Goal: Task Accomplishment & Management: Use online tool/utility

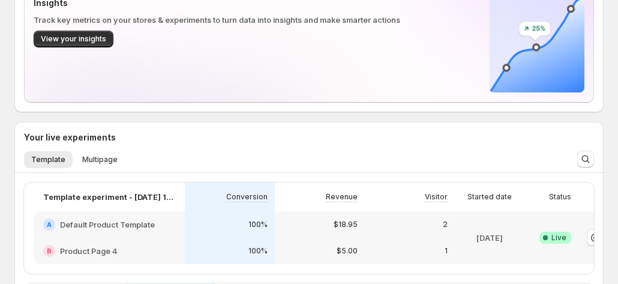
scroll to position [0, 66]
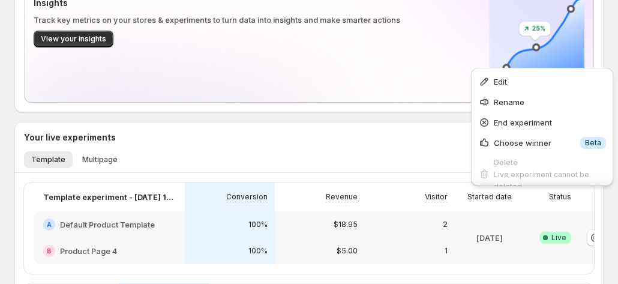
drag, startPoint x: 534, startPoint y: 86, endPoint x: 549, endPoint y: 194, distance: 108.4
click at [549, 194] on div "Welcome to GemX, Tanya Tanya Funnel Optimization GemX: CRO & A/B Test optimizes…" at bounding box center [309, 233] width 618 height 938
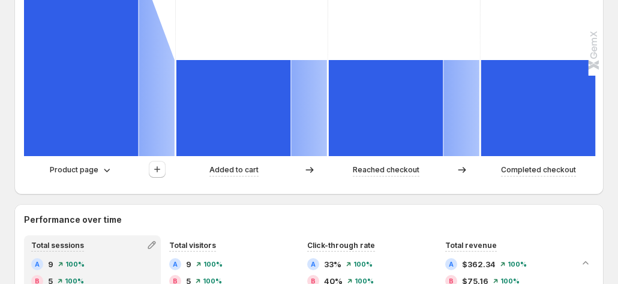
scroll to position [420, 0]
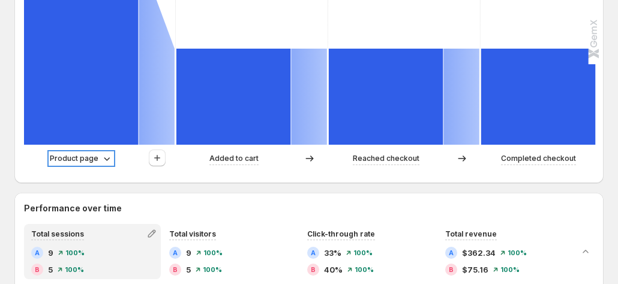
click at [88, 152] on p "Product page" at bounding box center [74, 158] width 49 height 12
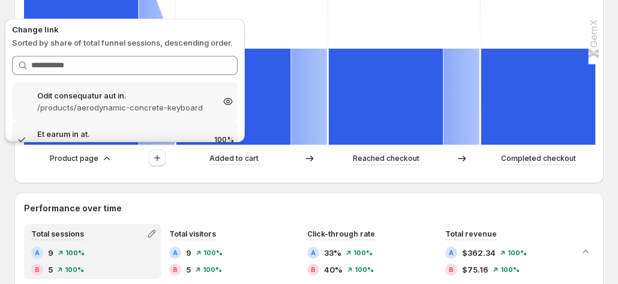
scroll to position [480, 0]
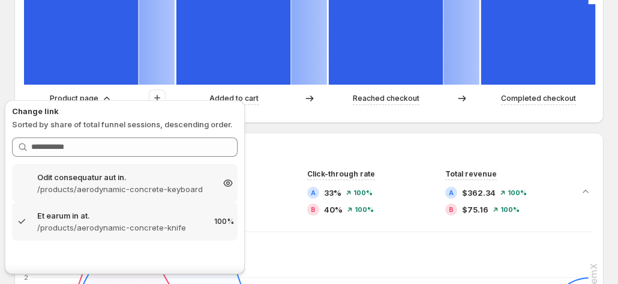
click at [118, 175] on p "Odit consequatur aut in." at bounding box center [124, 177] width 175 height 12
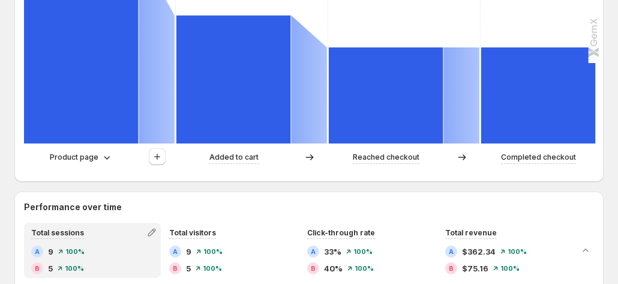
scroll to position [420, 0]
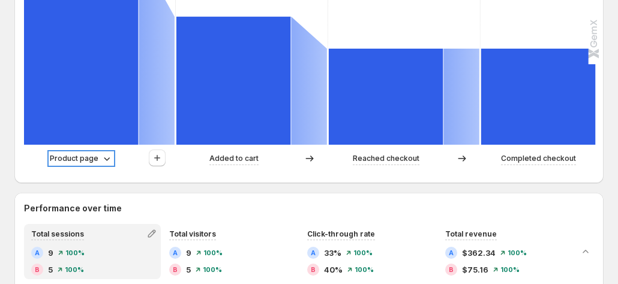
click at [97, 152] on p "Product page" at bounding box center [74, 158] width 49 height 12
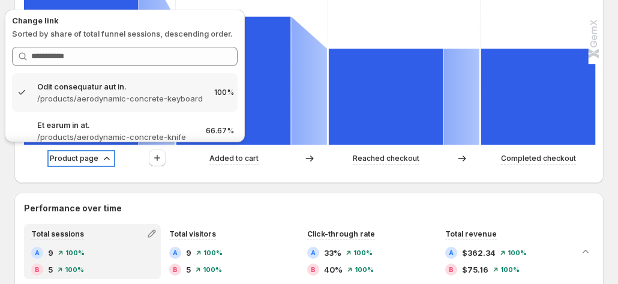
click at [97, 152] on p "Product page" at bounding box center [74, 158] width 49 height 12
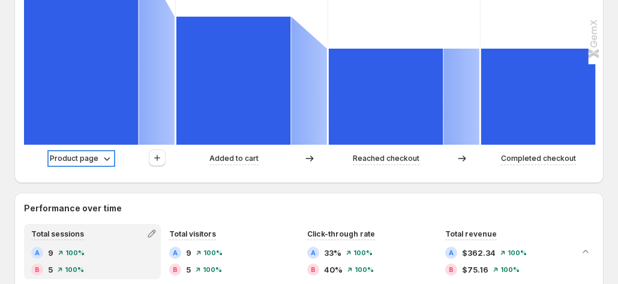
click at [74, 155] on p "Product page" at bounding box center [74, 158] width 49 height 12
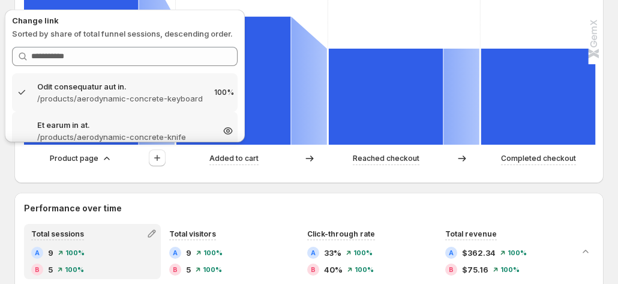
click at [82, 124] on p "Et earum in at." at bounding box center [124, 125] width 175 height 12
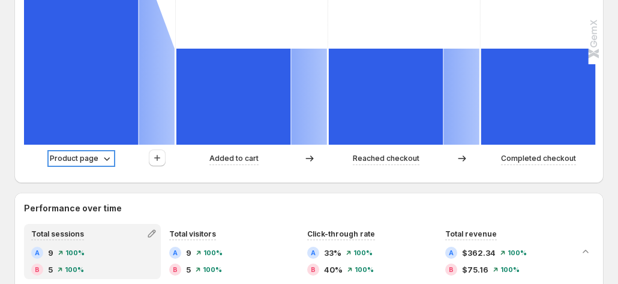
click at [88, 152] on p "Product page" at bounding box center [74, 158] width 49 height 12
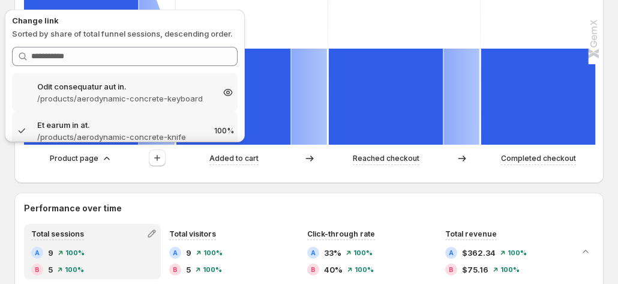
click at [115, 97] on p "/products/aerodynamic-concrete-keyboard" at bounding box center [124, 98] width 175 height 12
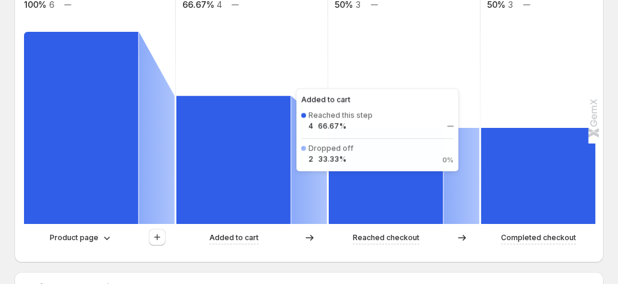
scroll to position [360, 0]
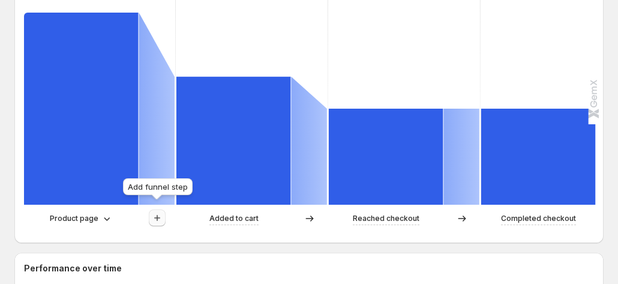
click at [161, 212] on icon "button" at bounding box center [157, 218] width 12 height 12
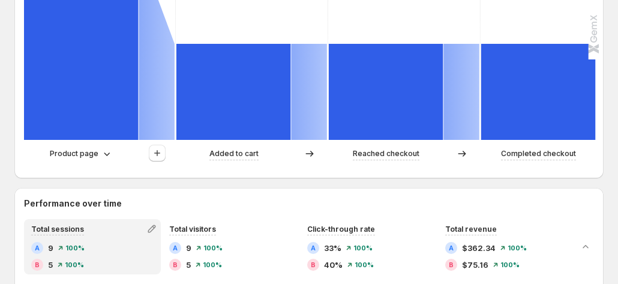
scroll to position [540, 0]
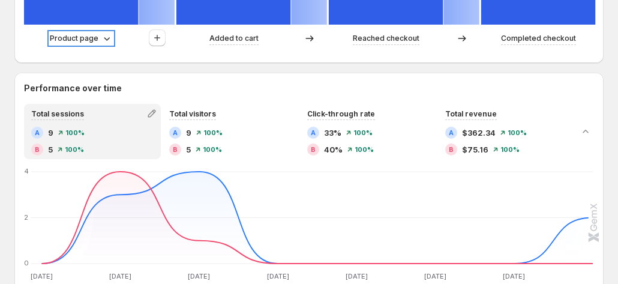
click at [89, 32] on p "Product page" at bounding box center [74, 38] width 49 height 12
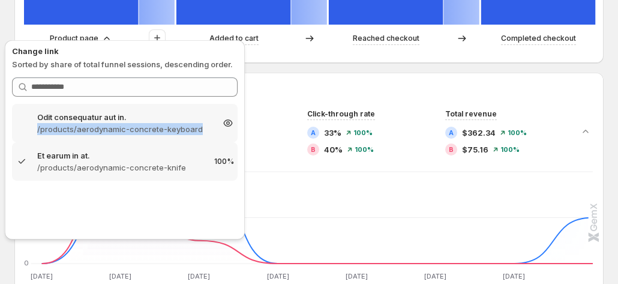
copy p "/products/aerodynamic-concrete-keyboard"
drag, startPoint x: 34, startPoint y: 129, endPoint x: 199, endPoint y: 131, distance: 164.9
click at [199, 131] on div "Odit consequatur aut in. /products/aerodynamic-concrete-keyboard 150%" at bounding box center [125, 123] width 218 height 24
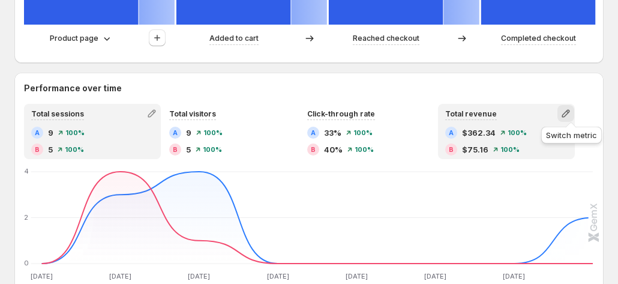
click at [441, 107] on icon "button" at bounding box center [565, 113] width 12 height 12
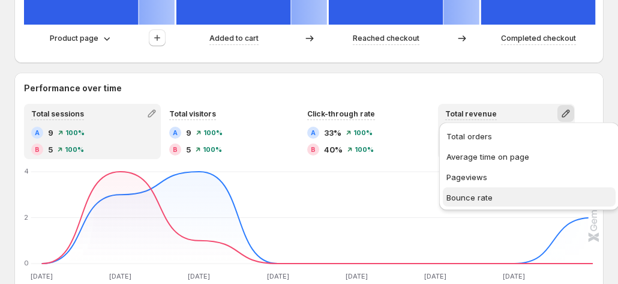
click at [441, 190] on button "Bounce rate" at bounding box center [529, 196] width 173 height 19
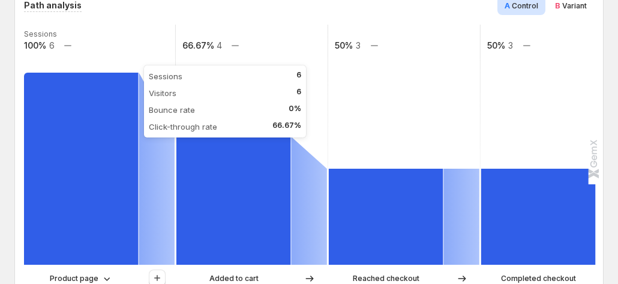
scroll to position [360, 0]
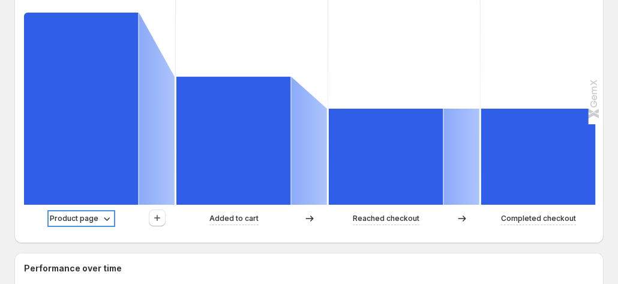
click at [89, 212] on p "Product page" at bounding box center [74, 218] width 49 height 12
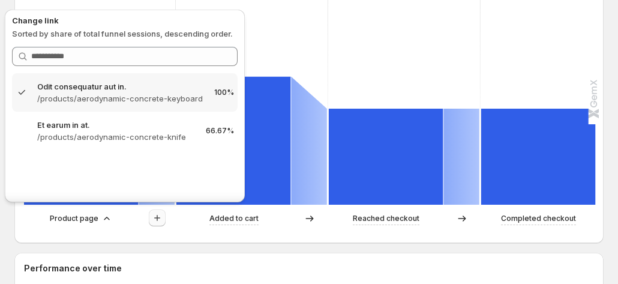
click at [149, 218] on div at bounding box center [157, 218] width 36 height 18
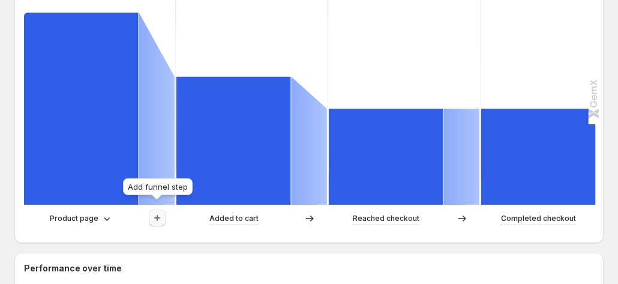
click at [157, 216] on icon "button" at bounding box center [157, 218] width 12 height 12
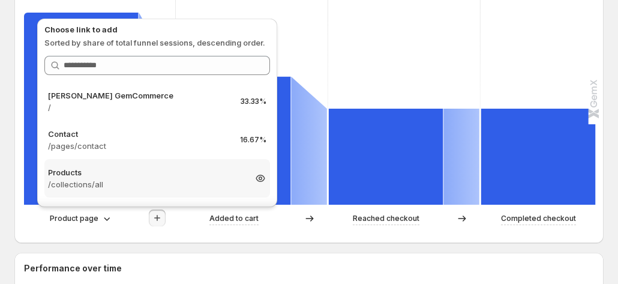
scroll to position [420, 0]
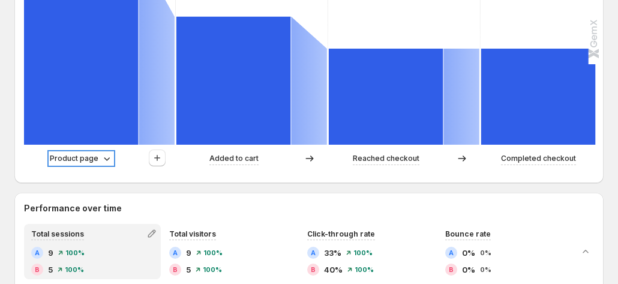
click at [94, 152] on p "Product page" at bounding box center [74, 158] width 49 height 12
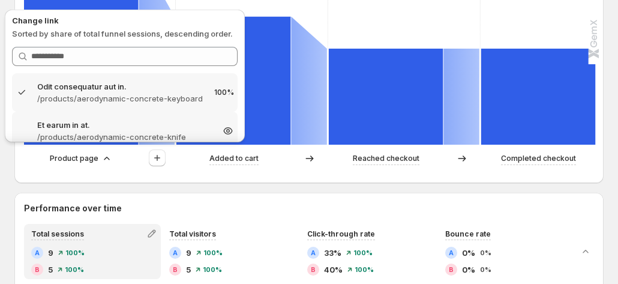
click at [97, 122] on p "Et earum in at." at bounding box center [124, 125] width 175 height 12
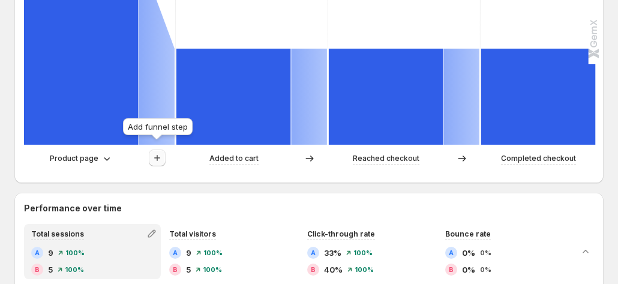
click at [156, 152] on icon "button" at bounding box center [157, 158] width 12 height 12
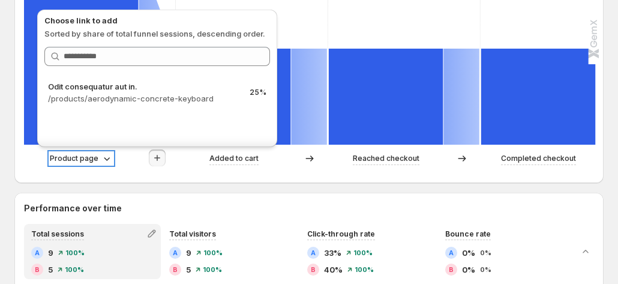
click at [97, 152] on div "Product page" at bounding box center [81, 158] width 63 height 12
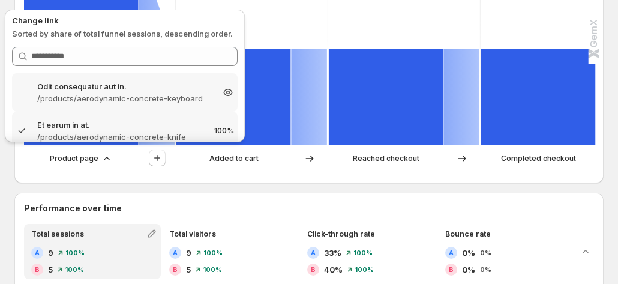
click at [118, 77] on div "Odit consequatur aut in. /products/aerodynamic-concrete-keyboard 150%" at bounding box center [124, 92] width 225 height 38
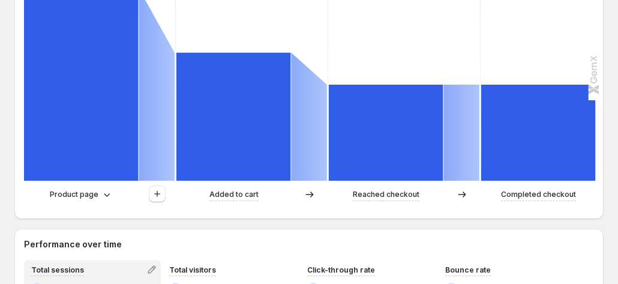
scroll to position [360, 0]
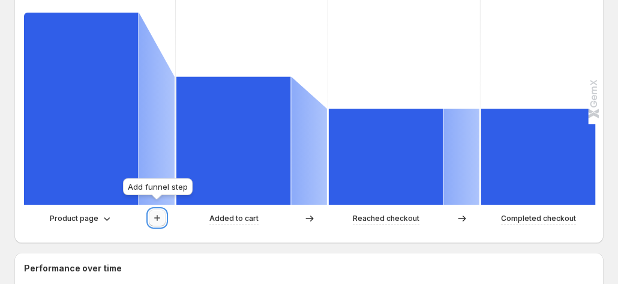
click at [160, 212] on icon "button" at bounding box center [157, 218] width 12 height 12
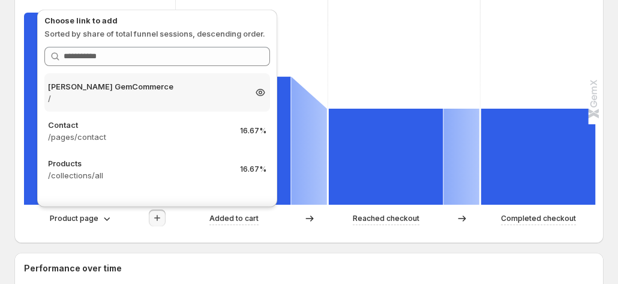
click at [166, 94] on p "/" at bounding box center [146, 98] width 197 height 12
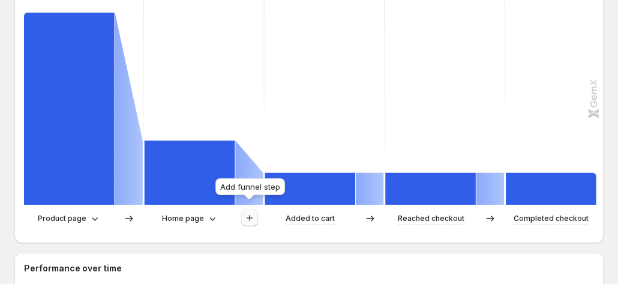
click at [251, 214] on icon "button" at bounding box center [249, 218] width 12 height 12
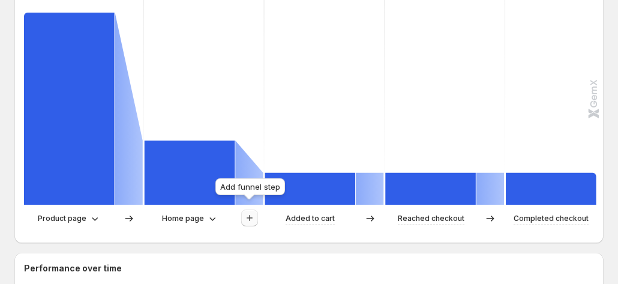
click at [253, 209] on button "button" at bounding box center [249, 217] width 17 height 17
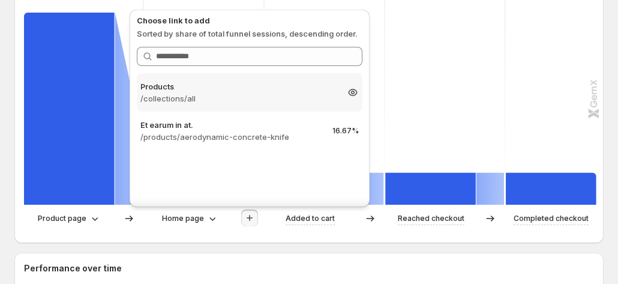
click at [275, 104] on p "/collections/all" at bounding box center [238, 98] width 197 height 12
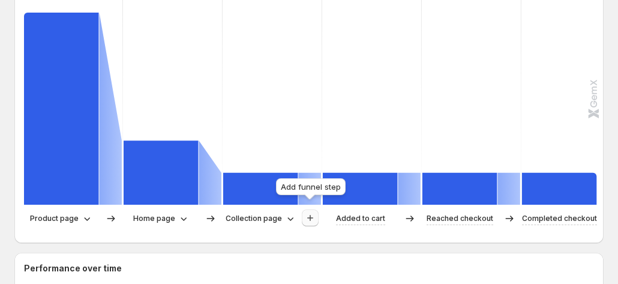
click at [311, 216] on button "button" at bounding box center [310, 217] width 17 height 17
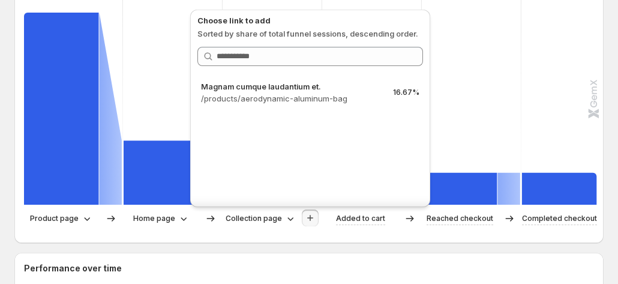
click at [272, 232] on div "Path analysis A Control B Variant Sessions 100% 6 33.33% 2 16.67% 1 16.67% 1 16…" at bounding box center [308, 84] width 589 height 317
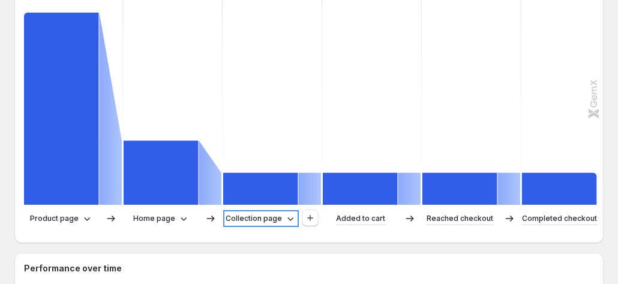
click at [270, 215] on p "Collection page" at bounding box center [253, 218] width 56 height 12
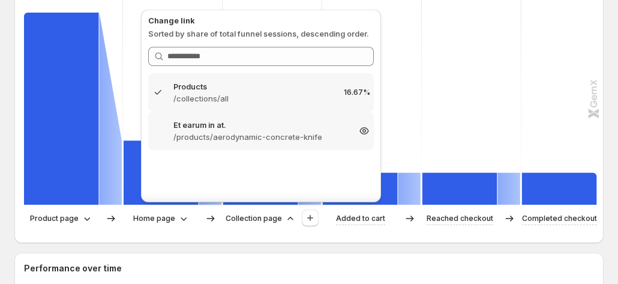
click at [277, 141] on p "/products/aerodynamic-concrete-knife" at bounding box center [260, 137] width 175 height 12
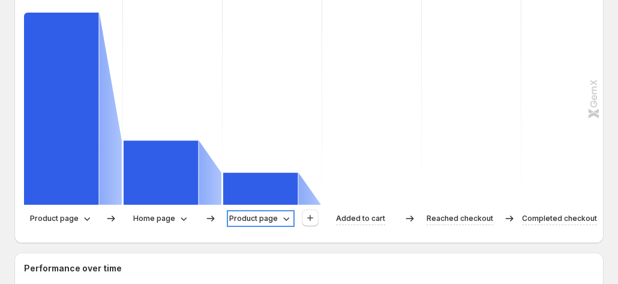
click at [284, 212] on icon at bounding box center [286, 218] width 12 height 12
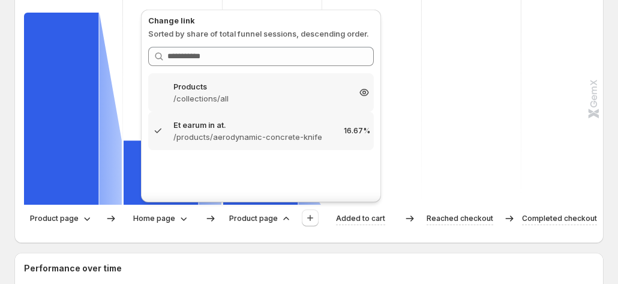
click at [267, 104] on p "/collections/all" at bounding box center [260, 98] width 175 height 12
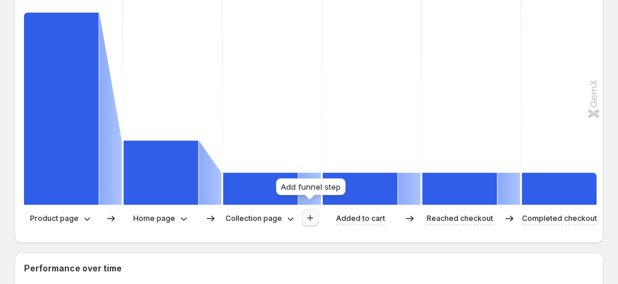
click at [312, 212] on icon "button" at bounding box center [310, 218] width 12 height 12
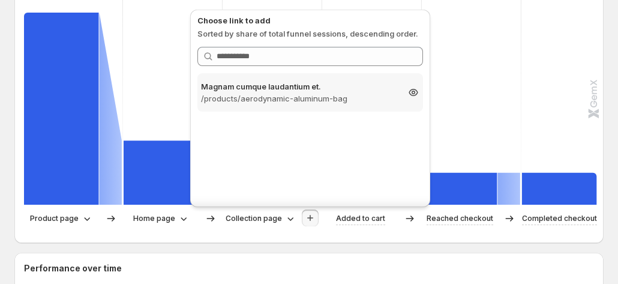
click at [336, 101] on p "/products/aerodynamic-aluminum-bag" at bounding box center [299, 98] width 197 height 12
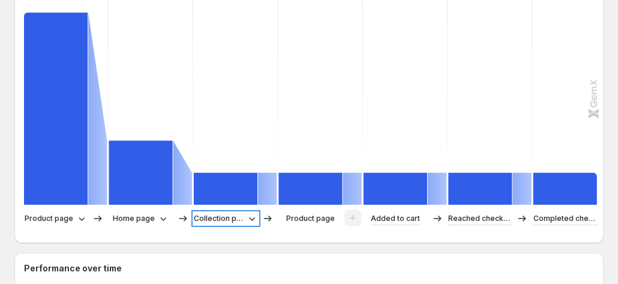
click at [245, 213] on div "Collection page" at bounding box center [226, 218] width 64 height 12
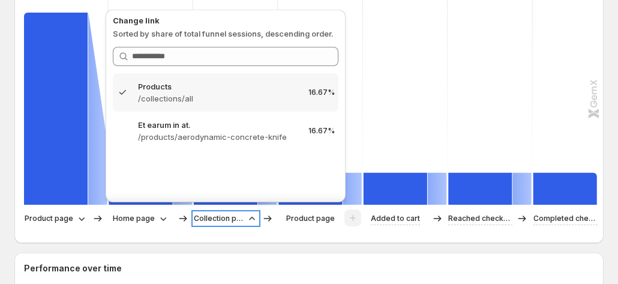
click at [243, 212] on div "Collection page" at bounding box center [226, 218] width 64 height 12
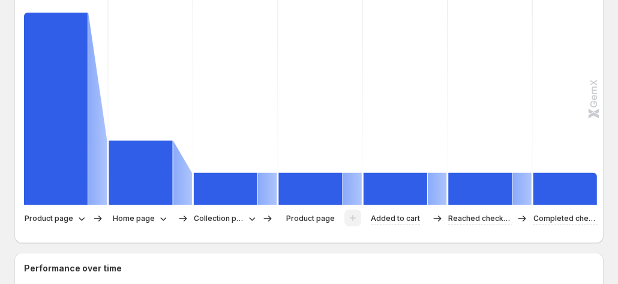
scroll to position [240, 0]
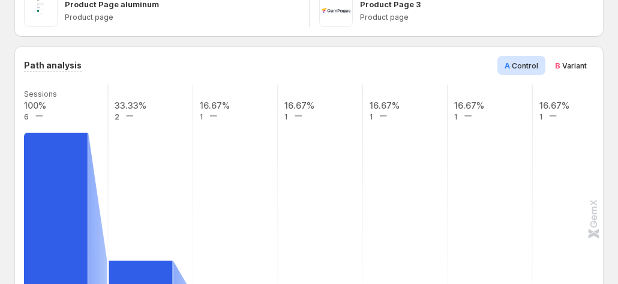
click at [441, 59] on span "B Variant" at bounding box center [571, 65] width 32 height 12
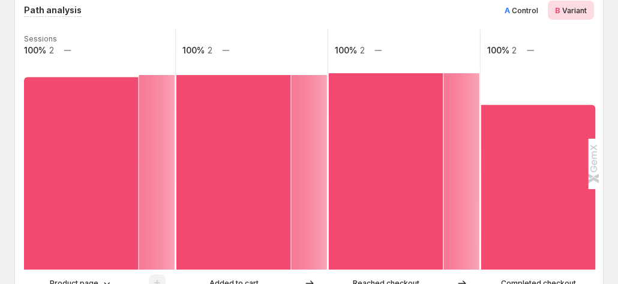
scroll to position [360, 0]
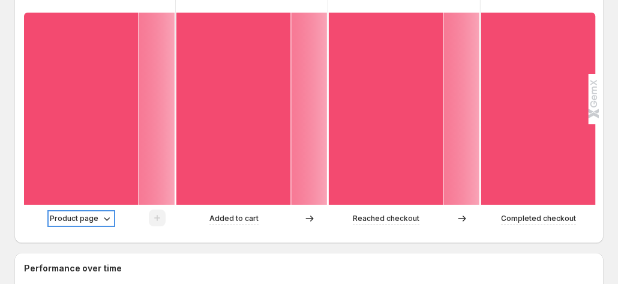
click at [97, 214] on p "Product page" at bounding box center [74, 218] width 49 height 12
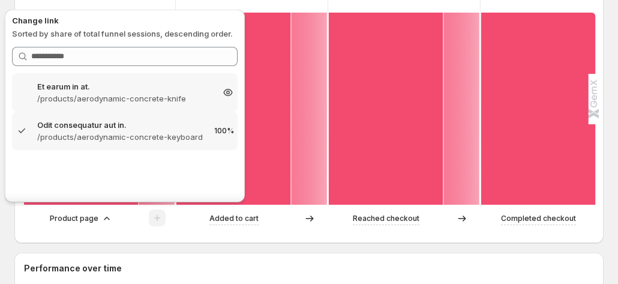
click at [103, 103] on p "/products/aerodynamic-concrete-knife" at bounding box center [124, 98] width 175 height 12
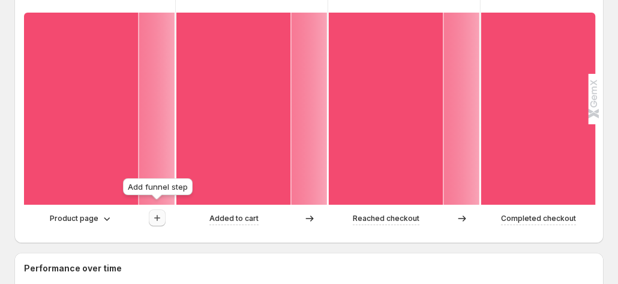
click at [156, 209] on button "button" at bounding box center [157, 217] width 17 height 17
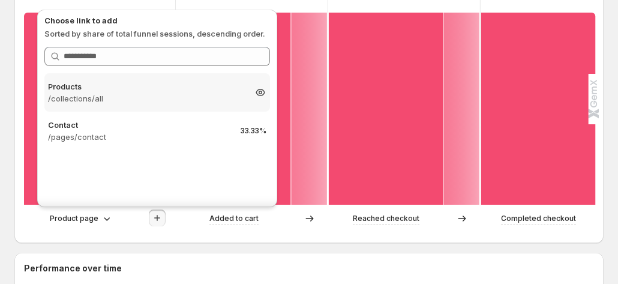
click at [197, 94] on p "/collections/all" at bounding box center [146, 98] width 197 height 12
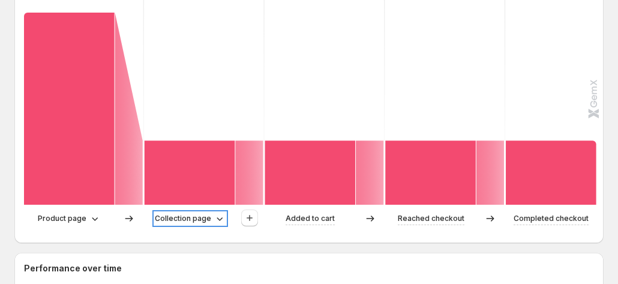
click at [203, 214] on p "Collection page" at bounding box center [183, 218] width 56 height 12
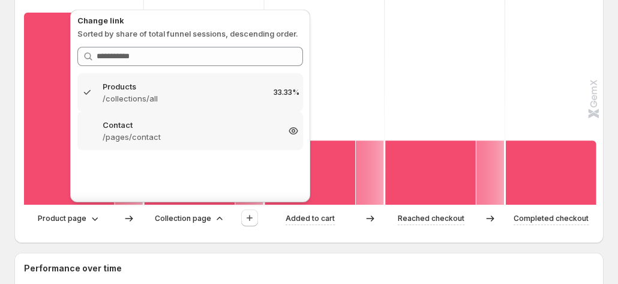
click at [219, 136] on p "/pages/contact" at bounding box center [190, 137] width 175 height 12
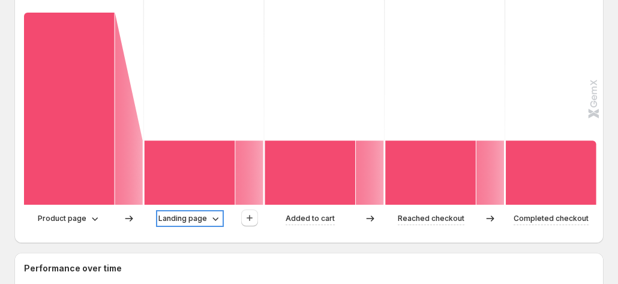
click at [216, 212] on icon at bounding box center [215, 218] width 12 height 12
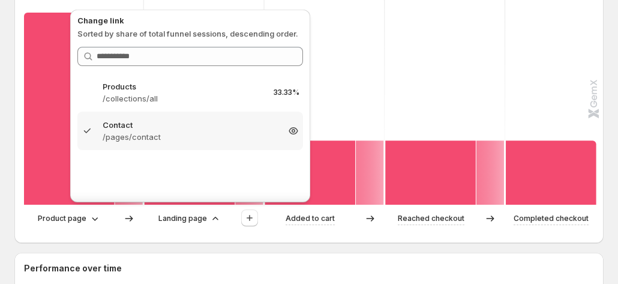
click at [198, 136] on p "/pages/contact" at bounding box center [190, 137] width 175 height 12
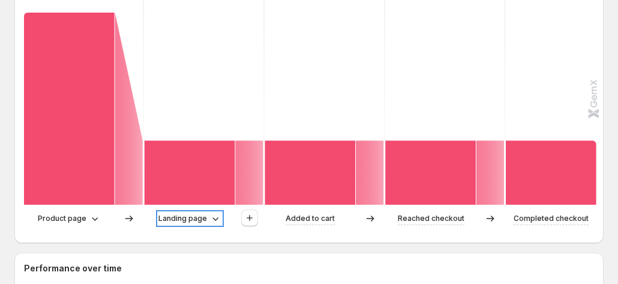
click at [179, 212] on p "Landing page" at bounding box center [182, 218] width 49 height 12
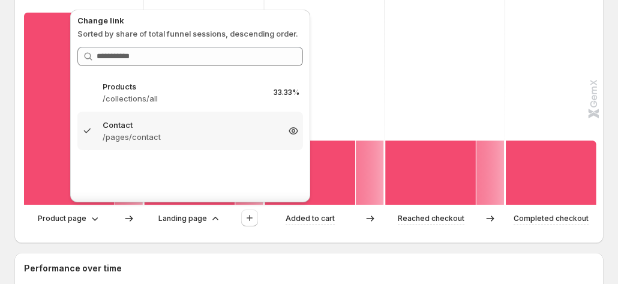
click at [176, 138] on p "/pages/contact" at bounding box center [190, 137] width 175 height 12
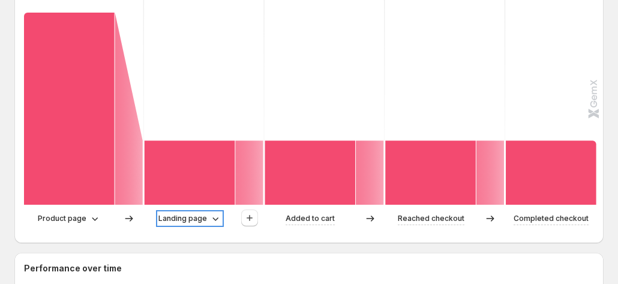
click at [191, 214] on p "Landing page" at bounding box center [182, 218] width 49 height 12
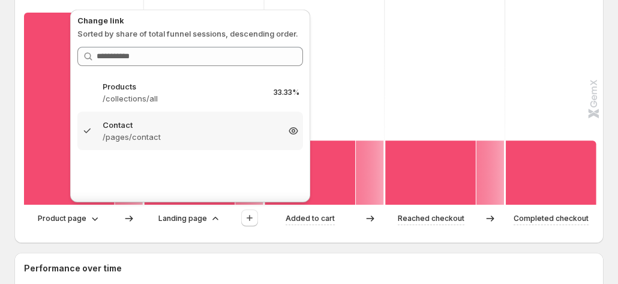
click at [186, 146] on div "Contact /pages/contact 33.33%" at bounding box center [189, 131] width 225 height 38
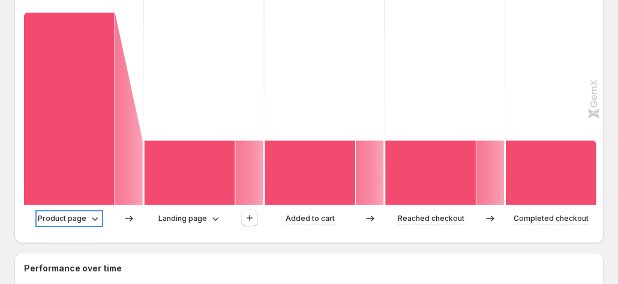
click at [77, 212] on p "Product page" at bounding box center [62, 218] width 49 height 12
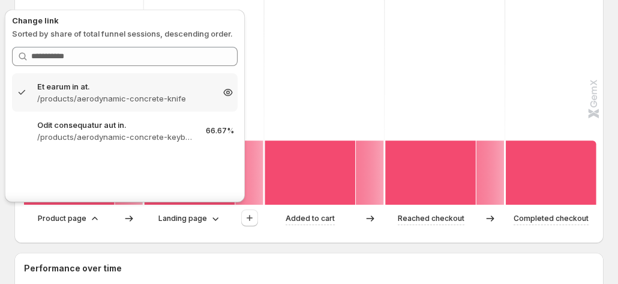
click at [128, 89] on p "Et earum in at." at bounding box center [124, 86] width 175 height 12
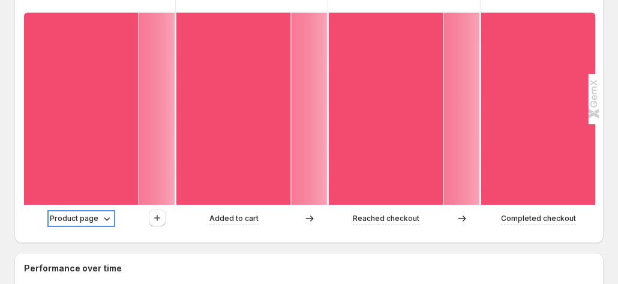
click at [86, 212] on p "Product page" at bounding box center [74, 218] width 49 height 12
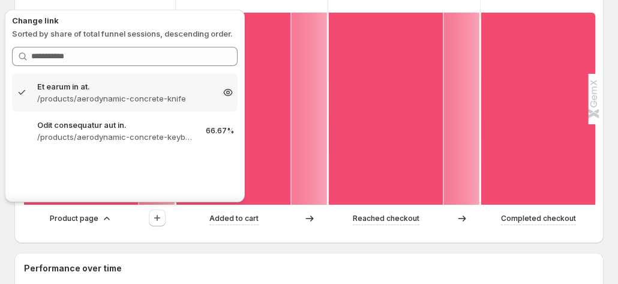
click at [104, 85] on p "Et earum in at." at bounding box center [124, 86] width 175 height 12
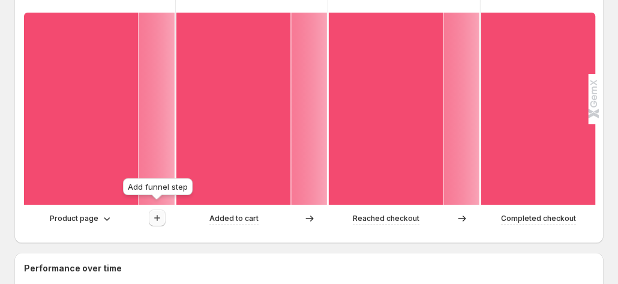
click at [155, 214] on icon "button" at bounding box center [157, 218] width 12 height 12
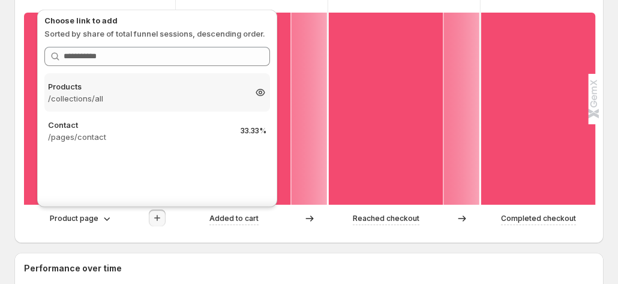
click at [169, 96] on p "/collections/all" at bounding box center [146, 98] width 197 height 12
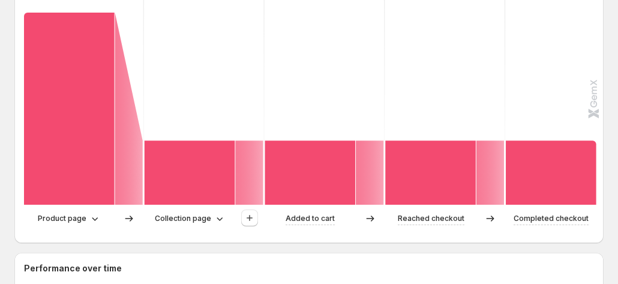
click at [202, 217] on div "Collection page" at bounding box center [204, 218] width 119 height 18
click at [202, 213] on p "Collection page" at bounding box center [183, 218] width 56 height 12
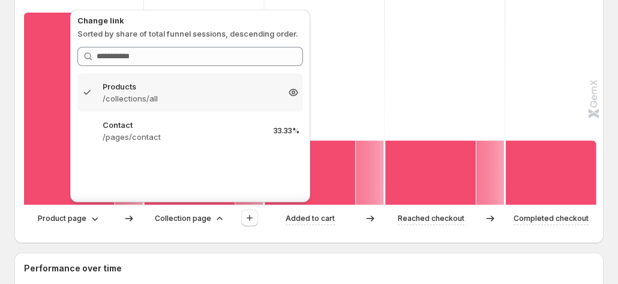
click at [188, 92] on p "/collections/all" at bounding box center [190, 98] width 175 height 12
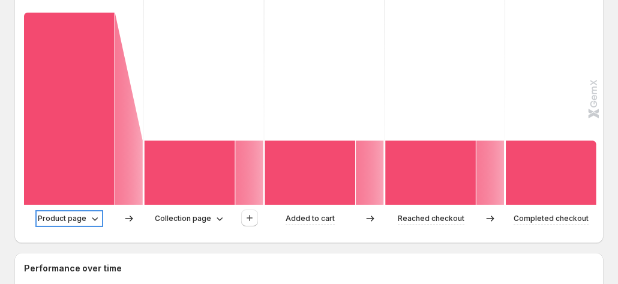
click at [56, 213] on p "Product page" at bounding box center [62, 218] width 49 height 12
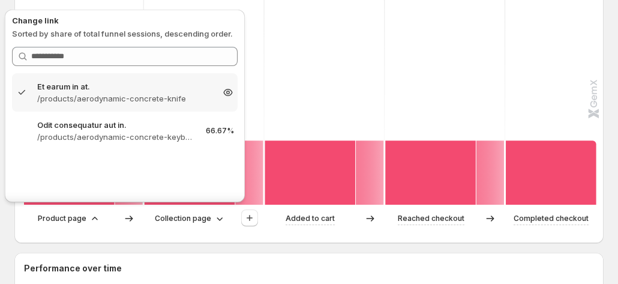
click at [166, 88] on p "Et earum in at." at bounding box center [124, 86] width 175 height 12
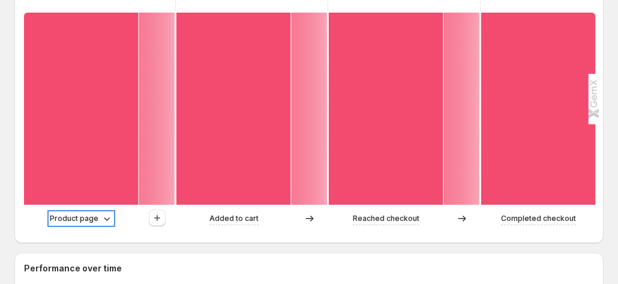
click at [86, 212] on p "Product page" at bounding box center [74, 218] width 49 height 12
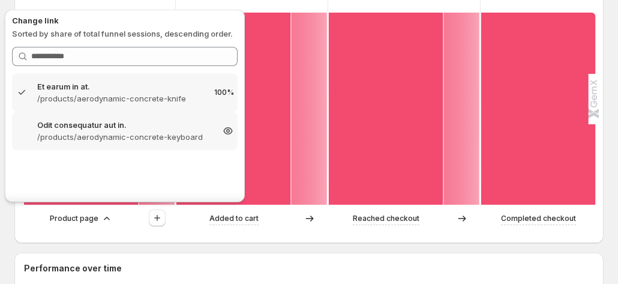
click at [93, 134] on p "/products/aerodynamic-concrete-keyboard" at bounding box center [124, 137] width 175 height 12
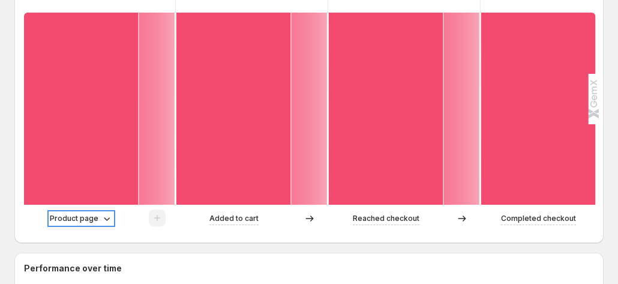
click at [92, 212] on p "Product page" at bounding box center [74, 218] width 49 height 12
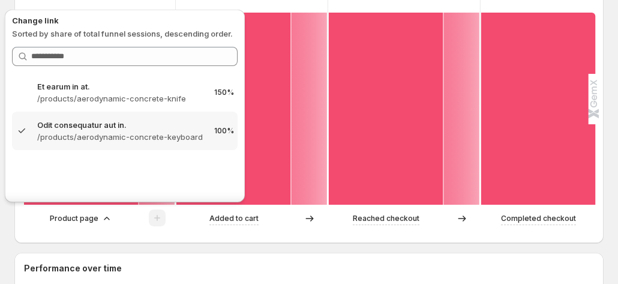
click at [90, 93] on p "/products/aerodynamic-concrete-knife" at bounding box center [120, 98] width 167 height 12
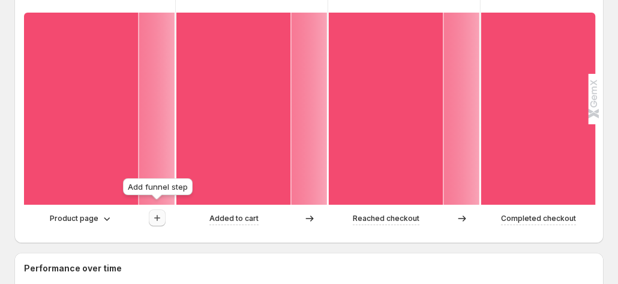
click at [160, 212] on icon "button" at bounding box center [157, 218] width 12 height 12
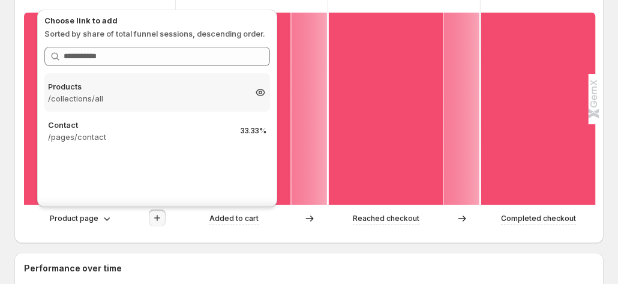
click at [134, 100] on p "/collections/all" at bounding box center [146, 98] width 197 height 12
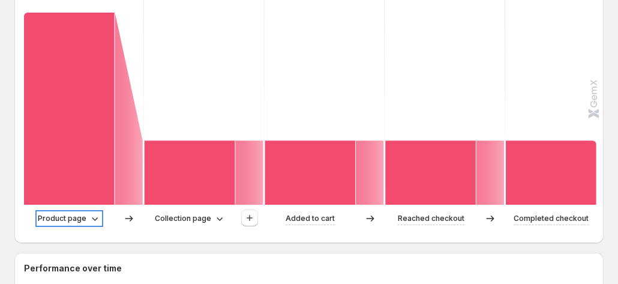
click at [78, 212] on p "Product page" at bounding box center [62, 218] width 49 height 12
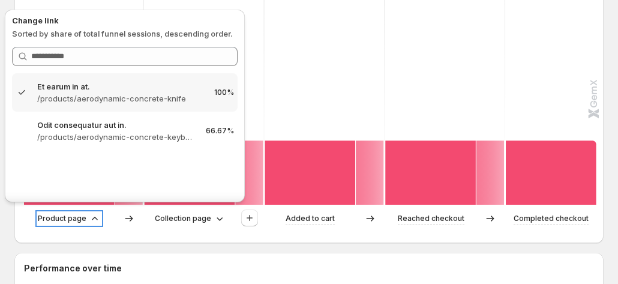
click at [78, 212] on p "Product page" at bounding box center [62, 218] width 49 height 12
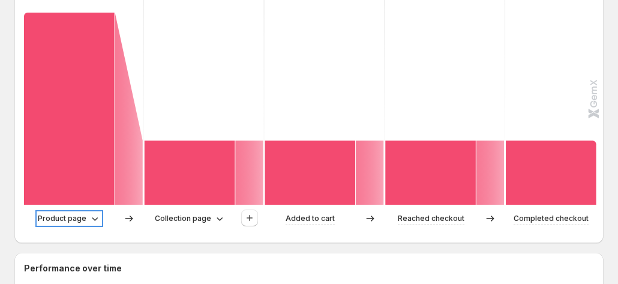
click at [78, 212] on p "Product page" at bounding box center [62, 218] width 49 height 12
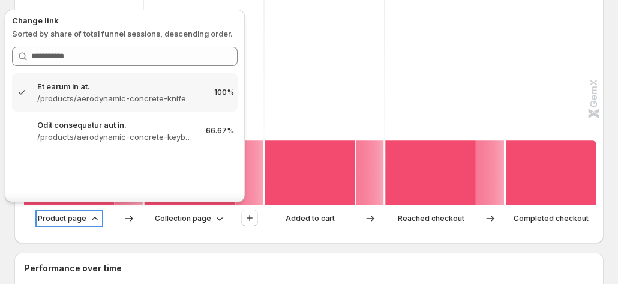
click at [78, 212] on p "Product page" at bounding box center [62, 218] width 49 height 12
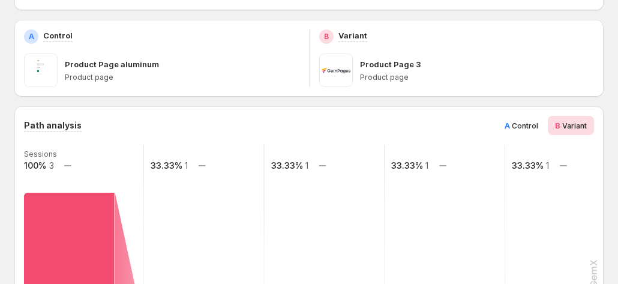
scroll to position [0, 0]
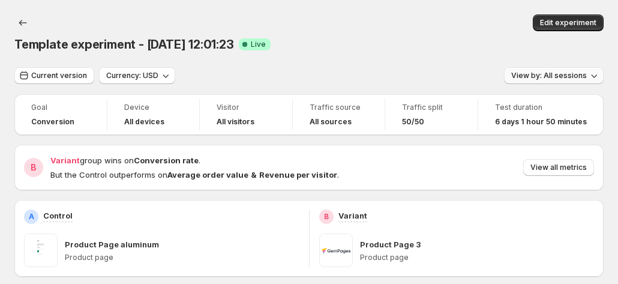
click at [441, 71] on span "View by: All sessions" at bounding box center [549, 76] width 76 height 10
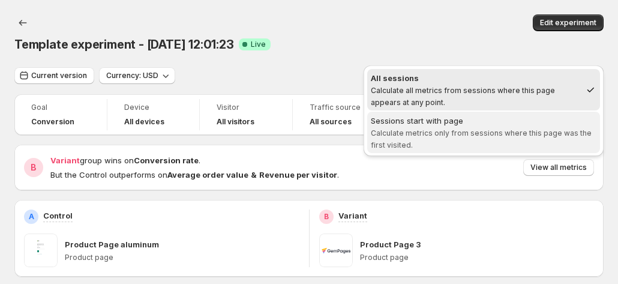
click at [441, 130] on span "Calculate metrics only from sessions where this page was the first visited." at bounding box center [481, 138] width 221 height 21
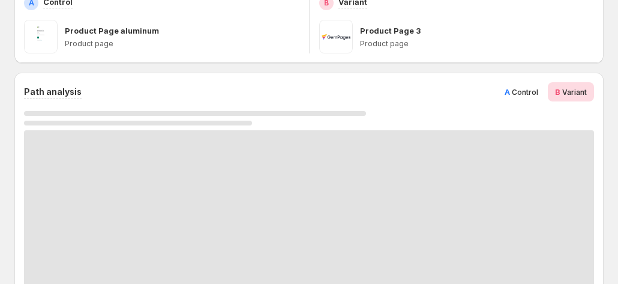
scroll to position [240, 0]
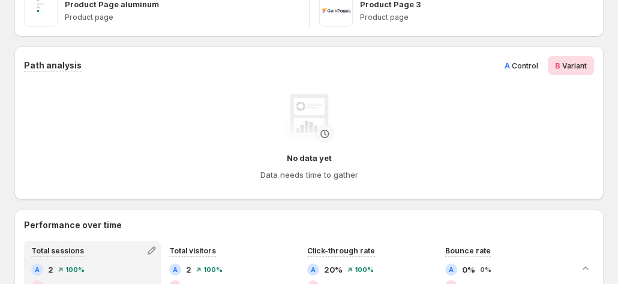
click at [441, 65] on div "A Control" at bounding box center [521, 65] width 48 height 19
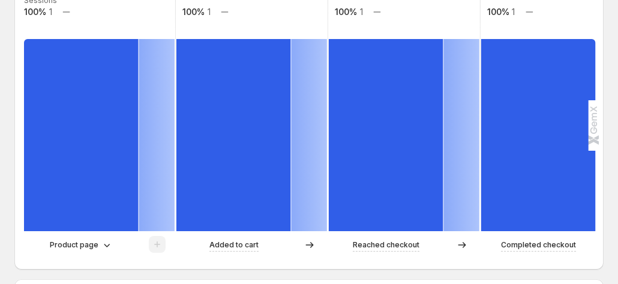
scroll to position [360, 0]
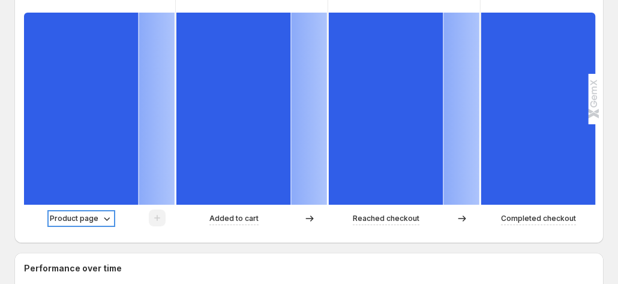
click at [82, 212] on p "Product page" at bounding box center [74, 218] width 49 height 12
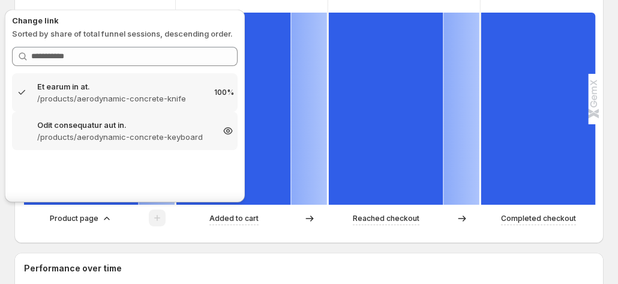
click at [107, 130] on p "Odit consequatur aut in." at bounding box center [124, 125] width 175 height 12
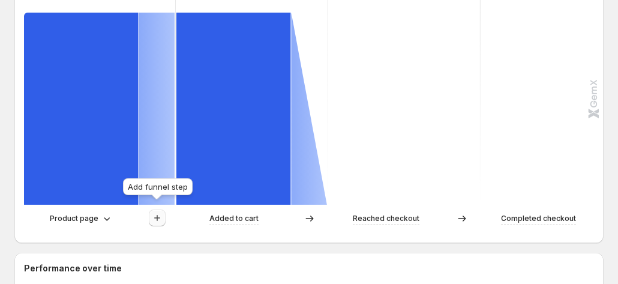
click at [158, 212] on icon "button" at bounding box center [157, 218] width 12 height 12
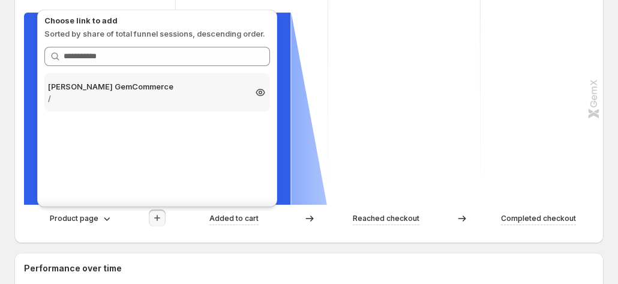
click at [193, 91] on p "Tanya GemCommerce" at bounding box center [146, 86] width 197 height 12
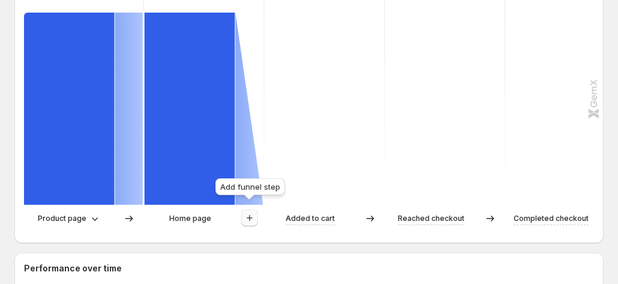
click at [250, 212] on icon "button" at bounding box center [249, 218] width 12 height 12
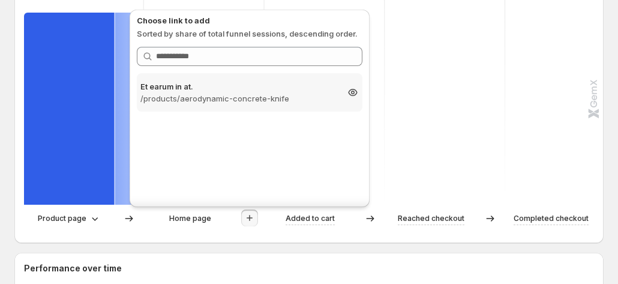
click at [238, 98] on p "/products/aerodynamic-concrete-knife" at bounding box center [238, 98] width 197 height 12
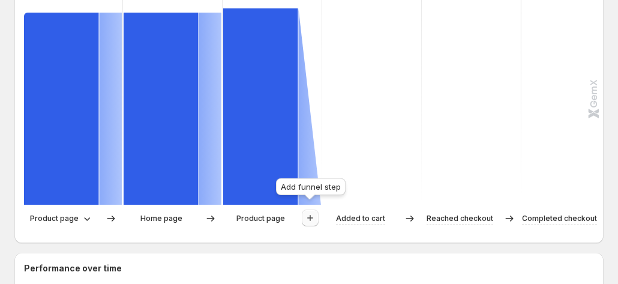
click at [305, 212] on icon "button" at bounding box center [310, 218] width 12 height 12
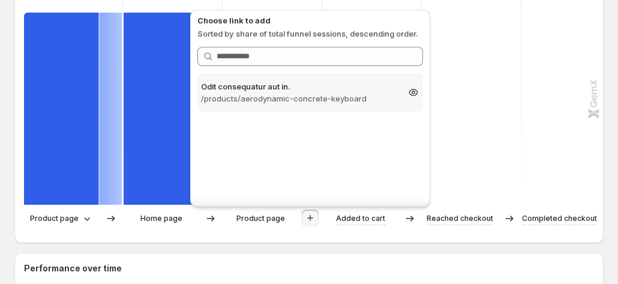
click at [300, 92] on p "Odit consequatur aut in." at bounding box center [299, 86] width 197 height 12
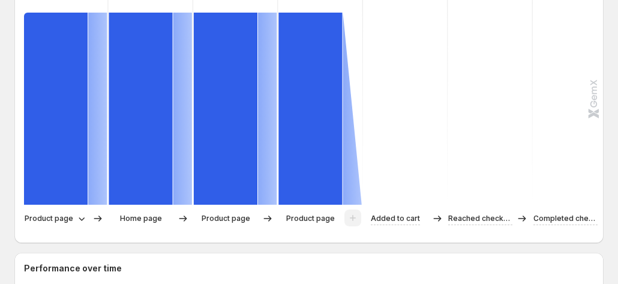
click at [52, 209] on div "Product page" at bounding box center [65, 218] width 83 height 18
click at [52, 212] on p "Product page" at bounding box center [49, 218] width 49 height 12
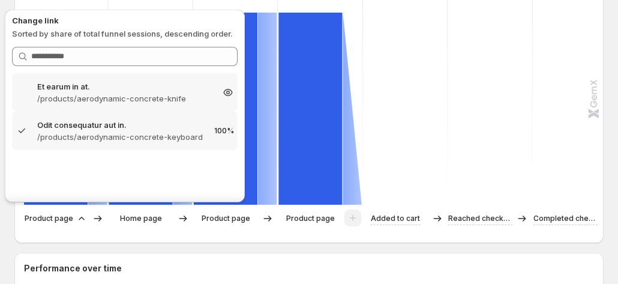
click at [92, 79] on div "Et earum in at. /products/aerodynamic-concrete-knife 100%" at bounding box center [124, 92] width 225 height 38
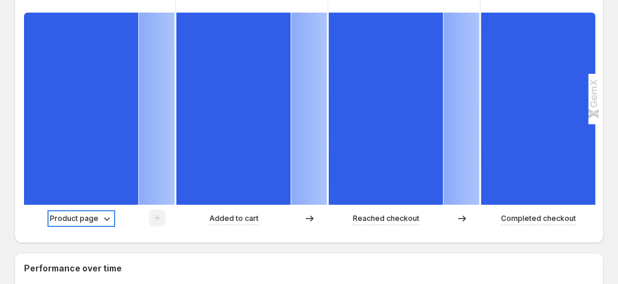
click at [95, 212] on p "Product page" at bounding box center [74, 218] width 49 height 12
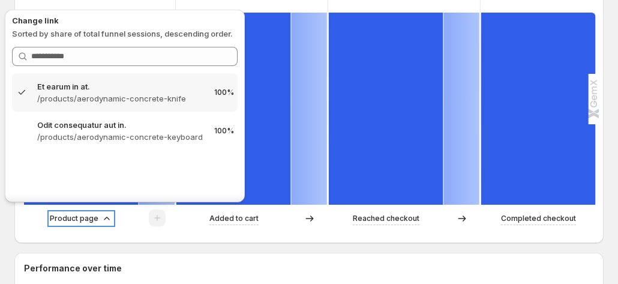
click at [95, 212] on p "Product page" at bounding box center [74, 218] width 49 height 12
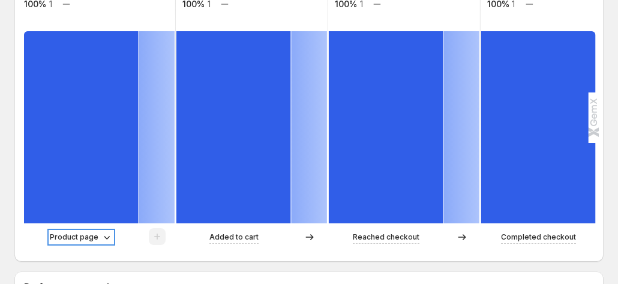
scroll to position [420, 0]
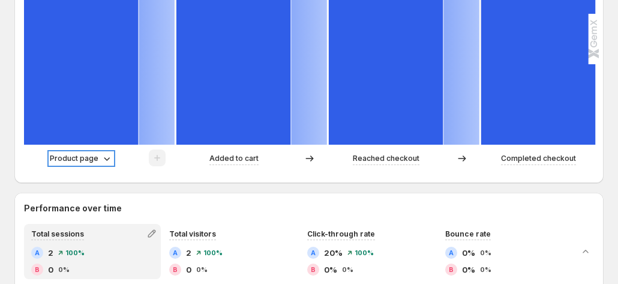
click at [85, 154] on p "Product page" at bounding box center [74, 158] width 49 height 12
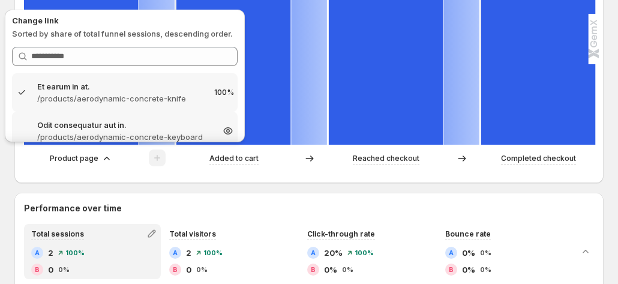
click at [92, 127] on p "Odit consequatur aut in." at bounding box center [124, 125] width 175 height 12
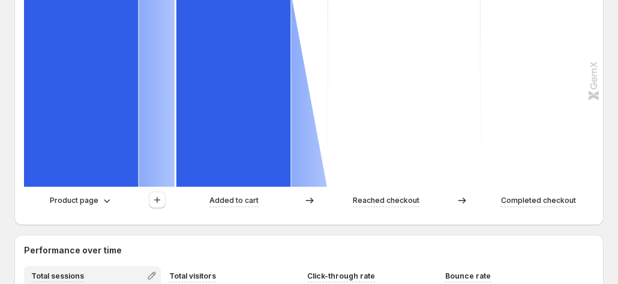
scroll to position [360, 0]
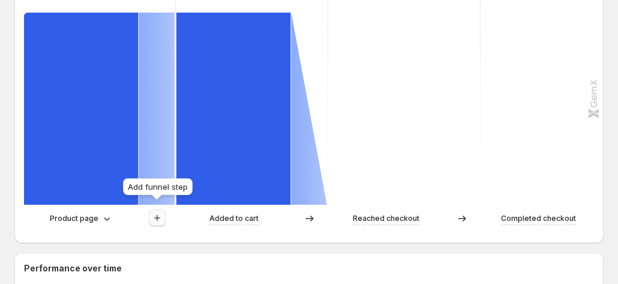
click at [152, 212] on icon "button" at bounding box center [157, 218] width 12 height 12
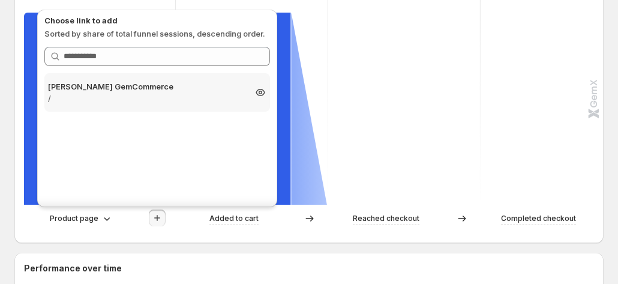
click at [131, 91] on p "Tanya GemCommerce" at bounding box center [146, 86] width 197 height 12
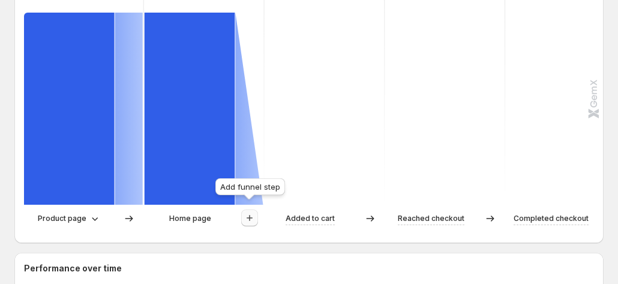
click at [245, 212] on icon "button" at bounding box center [249, 218] width 12 height 12
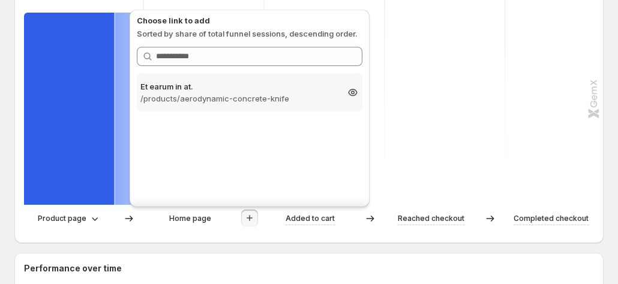
click at [224, 104] on p "/products/aerodynamic-concrete-knife" at bounding box center [238, 98] width 197 height 12
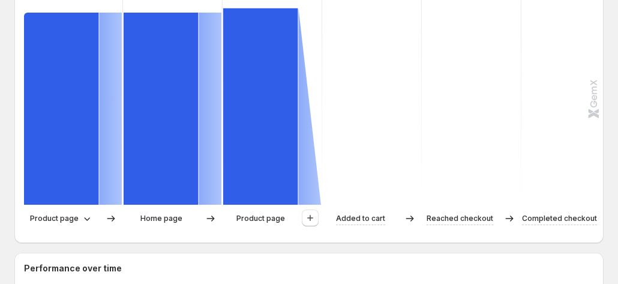
click at [311, 221] on div "Product page Home page Product page Added to cart Reached checkout Completed ch…" at bounding box center [307, 221] width 567 height 24
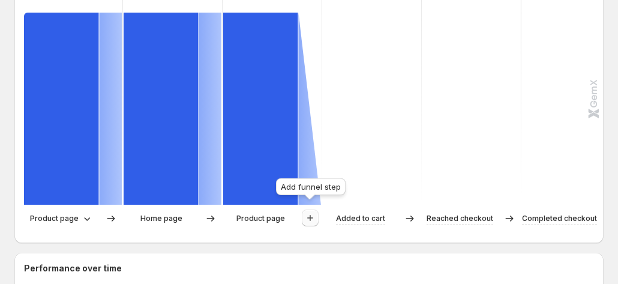
click at [307, 212] on icon "button" at bounding box center [310, 218] width 12 height 12
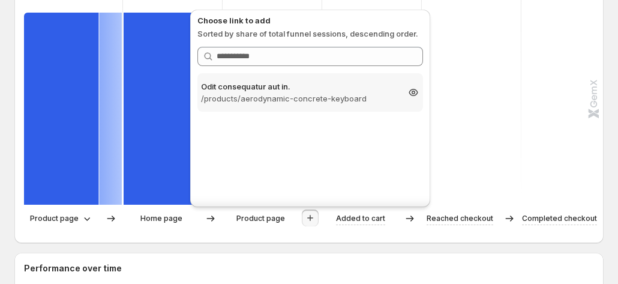
click at [307, 93] on p "/products/aerodynamic-concrete-keyboard" at bounding box center [299, 98] width 197 height 12
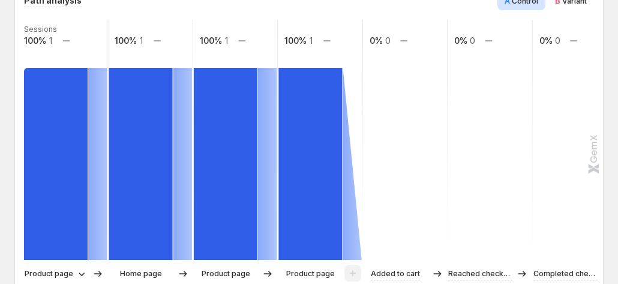
scroll to position [240, 0]
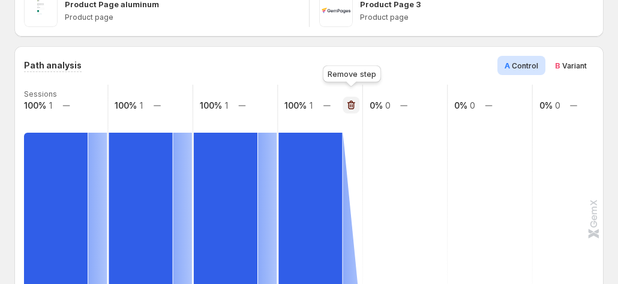
click at [351, 99] on icon "button" at bounding box center [351, 105] width 12 height 12
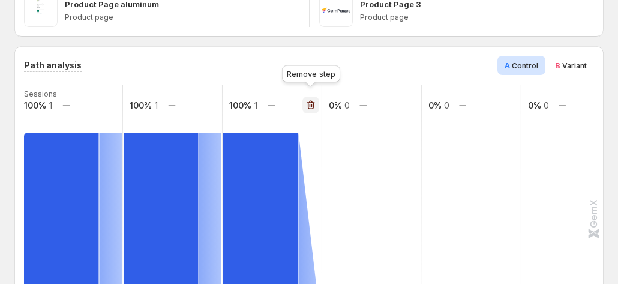
click at [311, 101] on icon "button" at bounding box center [310, 105] width 8 height 9
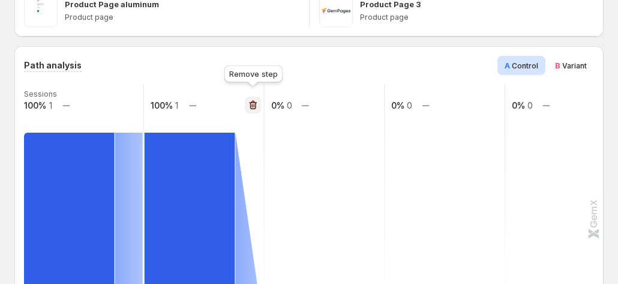
click at [249, 101] on icon "button" at bounding box center [253, 105] width 8 height 9
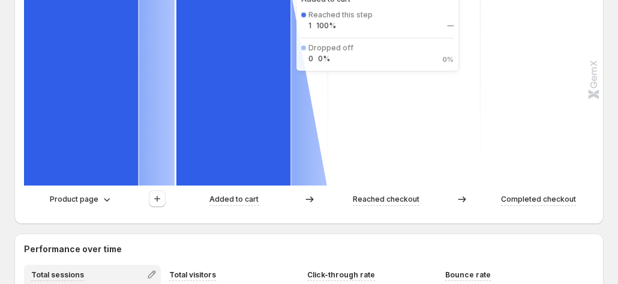
scroll to position [420, 0]
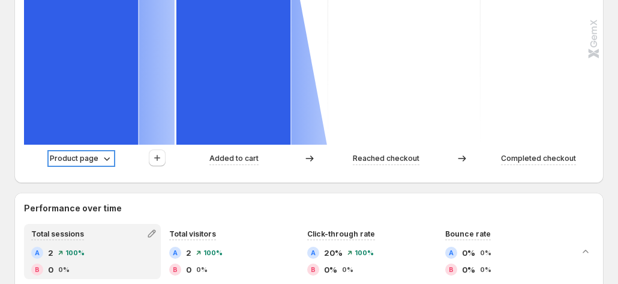
click at [98, 152] on div "Product page" at bounding box center [81, 158] width 63 height 12
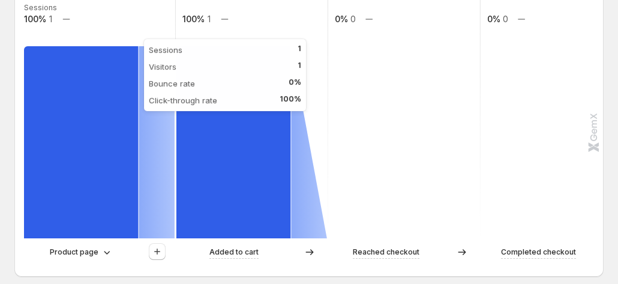
scroll to position [360, 0]
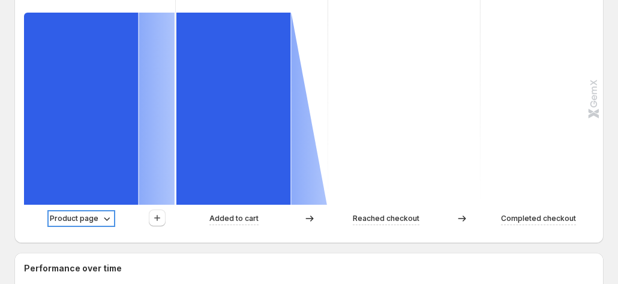
click at [89, 213] on p "Product page" at bounding box center [74, 218] width 49 height 12
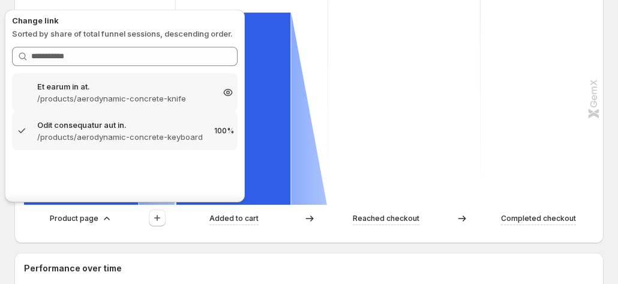
click at [110, 91] on p "Et earum in at." at bounding box center [124, 86] width 175 height 12
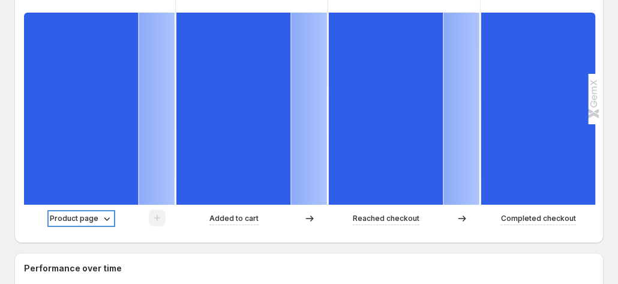
click at [77, 212] on p "Product page" at bounding box center [74, 218] width 49 height 12
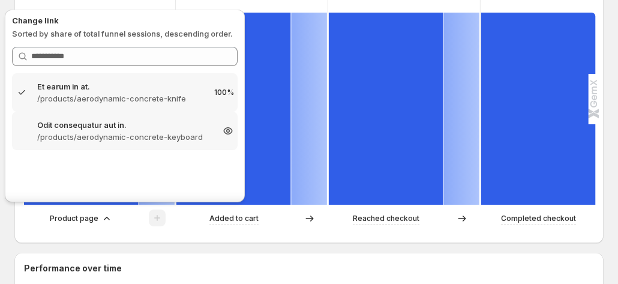
click at [88, 130] on p "Odit consequatur aut in." at bounding box center [124, 125] width 175 height 12
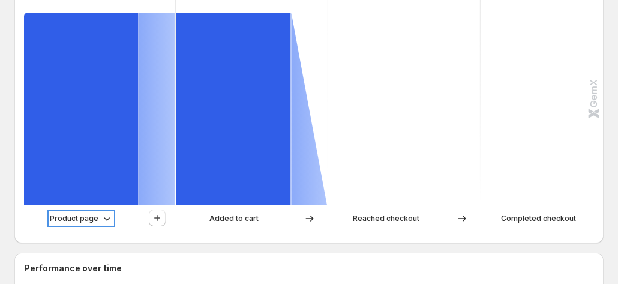
click at [84, 212] on p "Product page" at bounding box center [74, 218] width 49 height 12
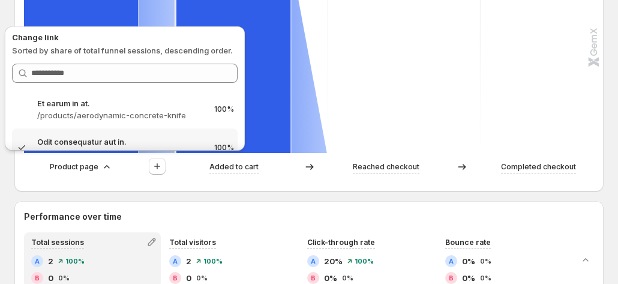
scroll to position [480, 0]
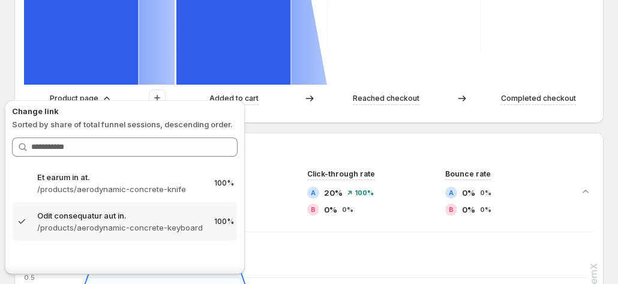
click at [282, 133] on div "Performance over time Total sessions A 2 100% B 0 0% Total visitors A 2 100% B …" at bounding box center [308, 254] width 589 height 242
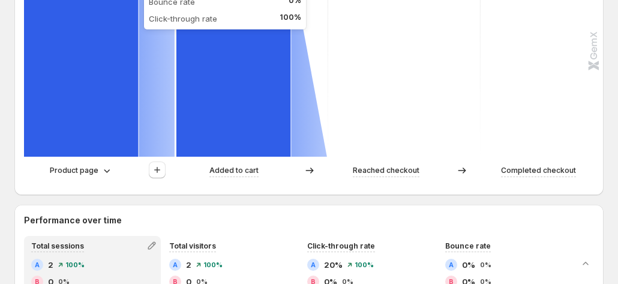
scroll to position [420, 0]
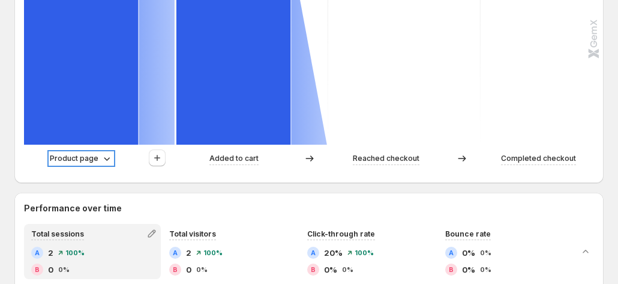
click at [89, 152] on p "Product page" at bounding box center [74, 158] width 49 height 12
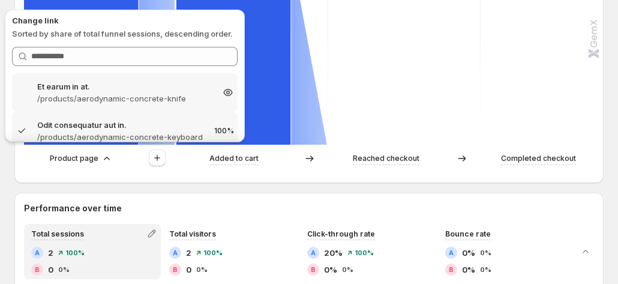
click at [89, 101] on p "/products/aerodynamic-concrete-knife" at bounding box center [124, 98] width 175 height 12
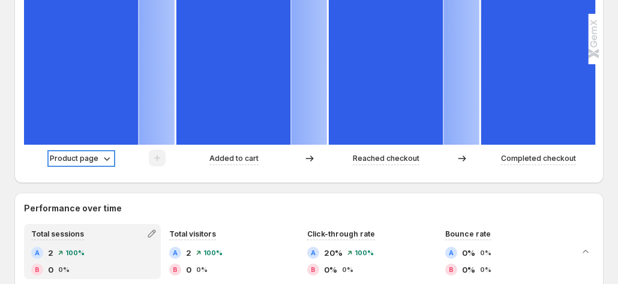
click at [89, 152] on p "Product page" at bounding box center [74, 158] width 49 height 12
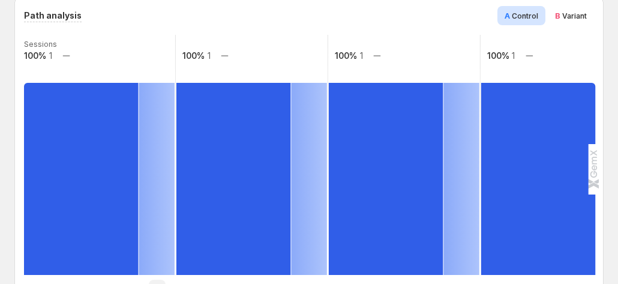
scroll to position [360, 0]
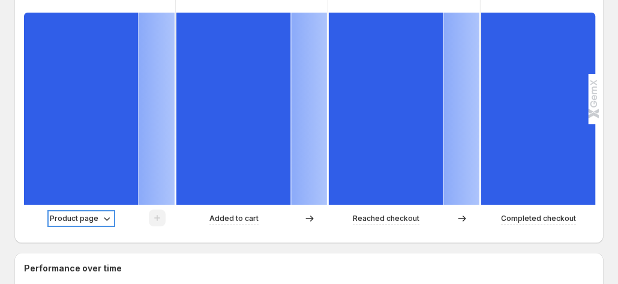
click at [92, 212] on p "Product page" at bounding box center [74, 218] width 49 height 12
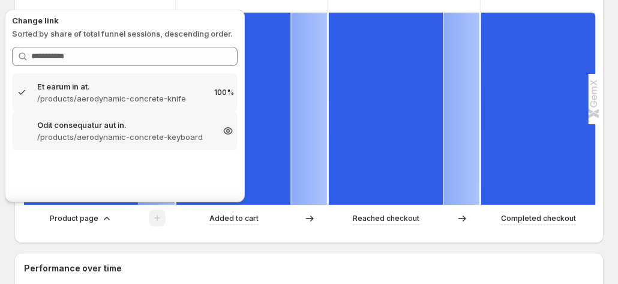
click at [100, 143] on div "Odit consequatur aut in. /products/aerodynamic-concrete-keyboard 100%" at bounding box center [124, 131] width 225 height 38
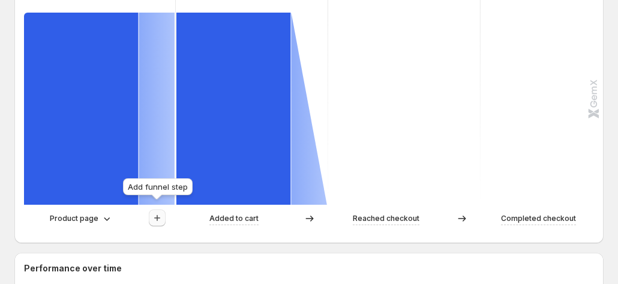
click at [157, 215] on icon "button" at bounding box center [157, 218] width 6 height 6
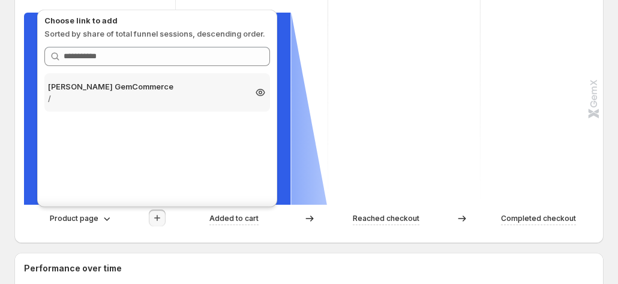
click at [186, 88] on p "Tanya GemCommerce" at bounding box center [146, 86] width 197 height 12
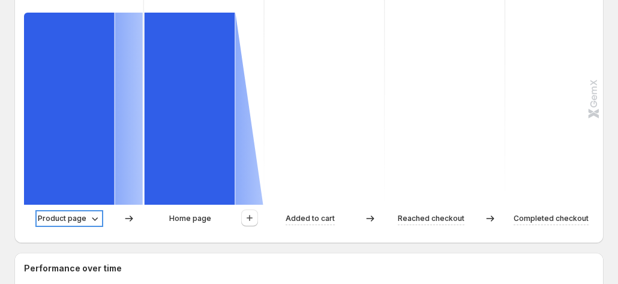
click at [80, 212] on p "Product page" at bounding box center [62, 218] width 49 height 12
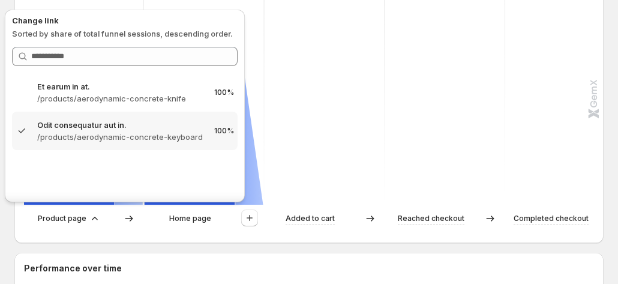
click at [333, 123] on rect at bounding box center [325, 85] width 122 height 240
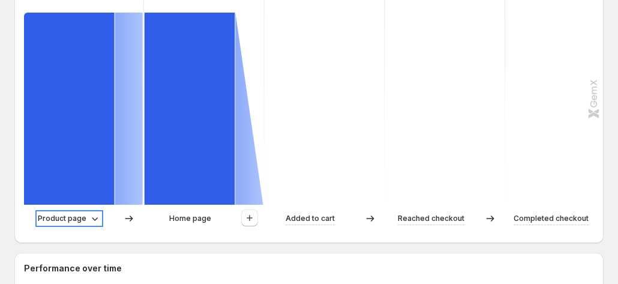
click at [58, 212] on p "Product page" at bounding box center [62, 218] width 49 height 12
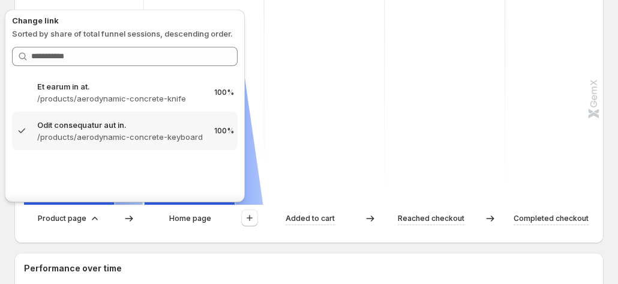
click at [166, 212] on div "Home page" at bounding box center [190, 218] width 91 height 12
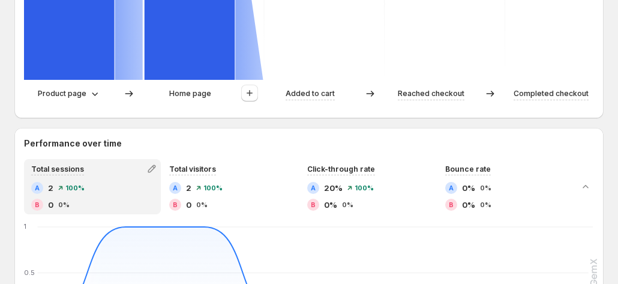
scroll to position [480, 0]
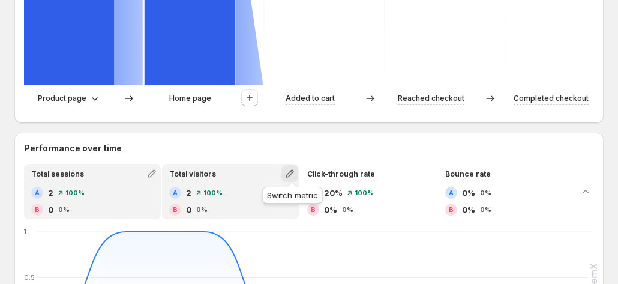
click at [291, 175] on icon "button" at bounding box center [289, 174] width 8 height 8
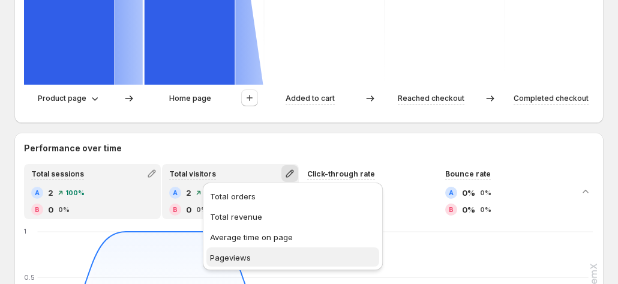
click at [263, 258] on span "Pageviews" at bounding box center [293, 257] width 166 height 12
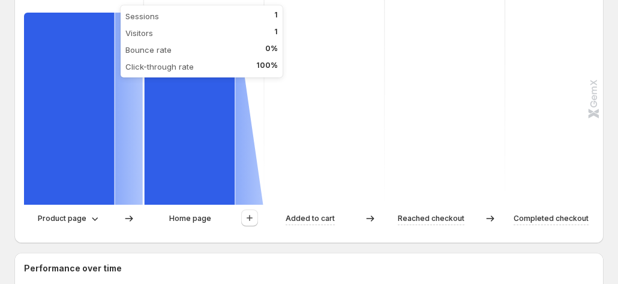
scroll to position [420, 0]
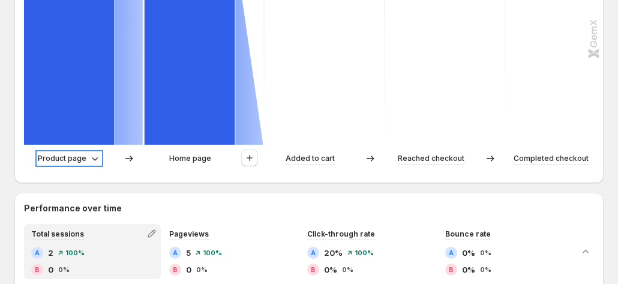
click at [84, 153] on p "Product page" at bounding box center [62, 158] width 49 height 12
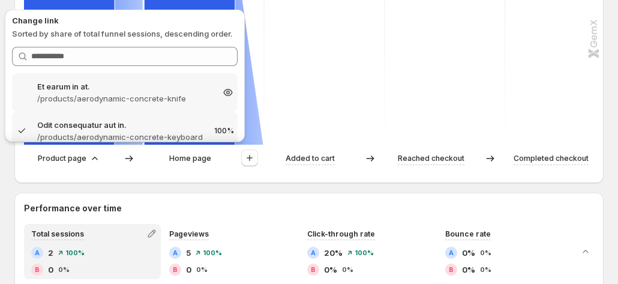
click at [92, 95] on p "/products/aerodynamic-concrete-knife" at bounding box center [124, 98] width 175 height 12
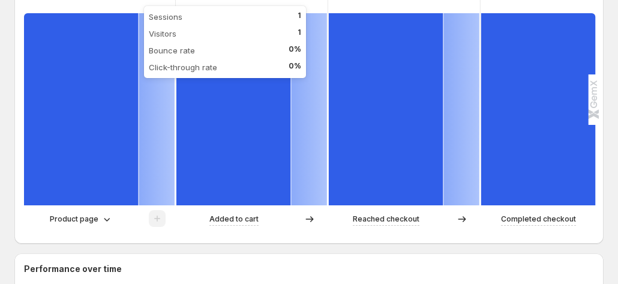
scroll to position [360, 0]
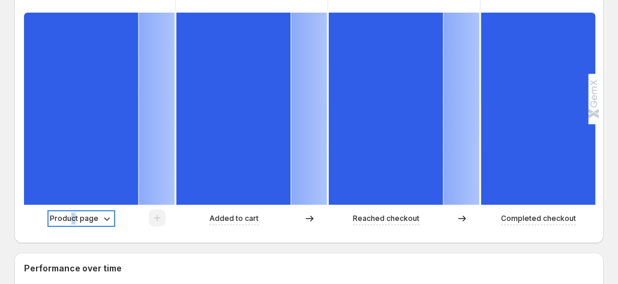
click at [74, 212] on p "Product page" at bounding box center [74, 218] width 49 height 12
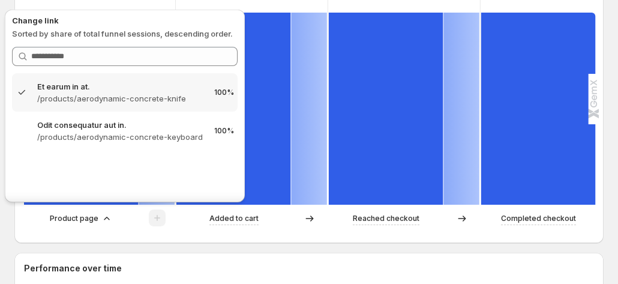
click at [109, 143] on div "Odit consequatur aut in. /products/aerodynamic-concrete-keyboard 100%" at bounding box center [124, 131] width 225 height 38
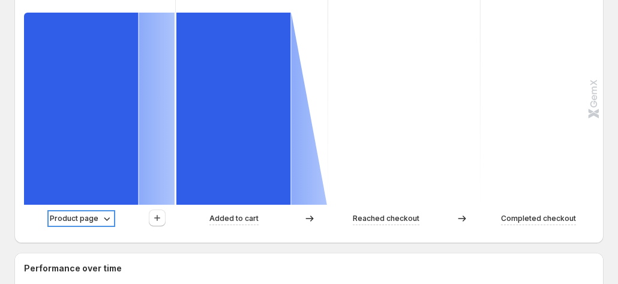
click at [97, 216] on p "Product page" at bounding box center [74, 218] width 49 height 12
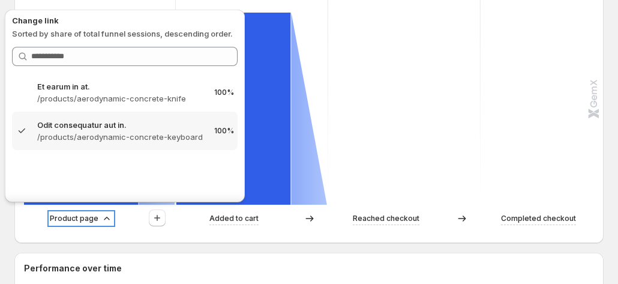
click at [97, 216] on p "Product page" at bounding box center [74, 218] width 49 height 12
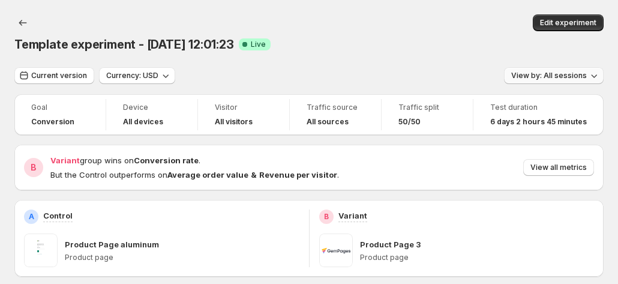
click at [550, 71] on span "View by: All sessions" at bounding box center [549, 76] width 76 height 10
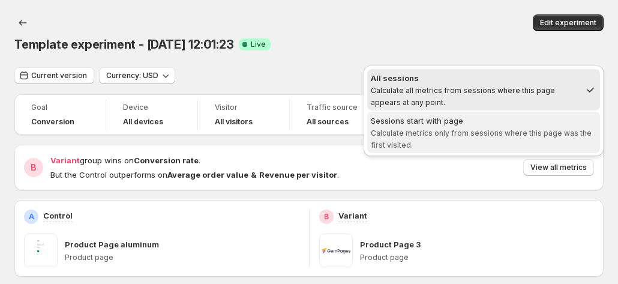
click at [496, 134] on span "Calculate metrics only from sessions where this page was the first visited." at bounding box center [481, 138] width 221 height 21
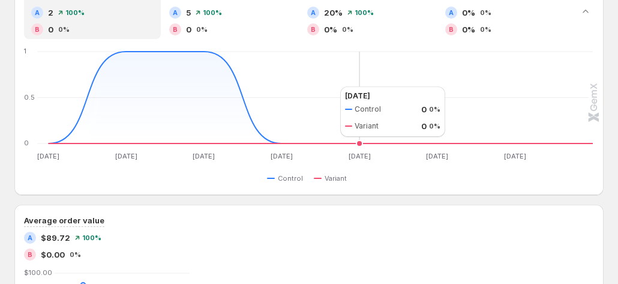
scroll to position [600, 0]
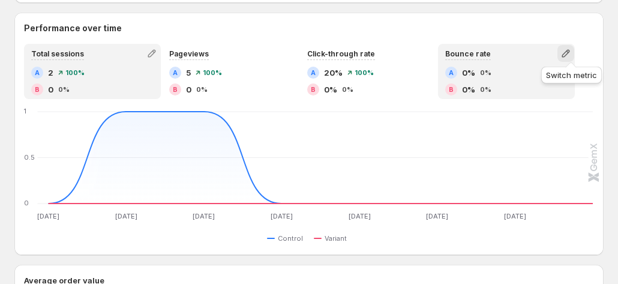
click at [571, 49] on icon "button" at bounding box center [565, 53] width 12 height 12
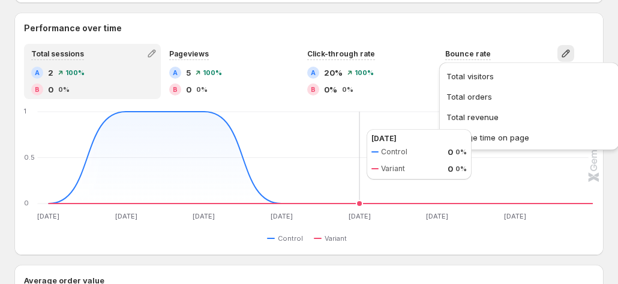
click at [354, 129] on icon "Aug 27 Aug 27 Aug 28 Aug 28 Aug 29 Aug 29 Aug 30 Aug 30 Aug 31 Aug 31 Sep 1 Sep…" at bounding box center [308, 165] width 567 height 113
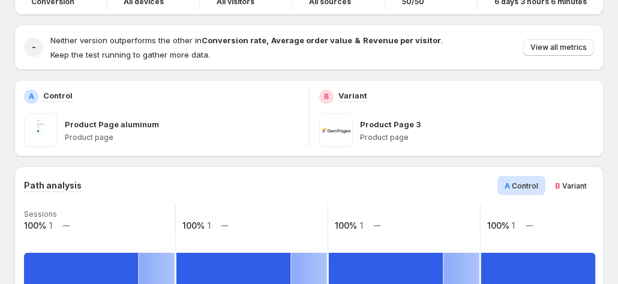
scroll to position [89, 0]
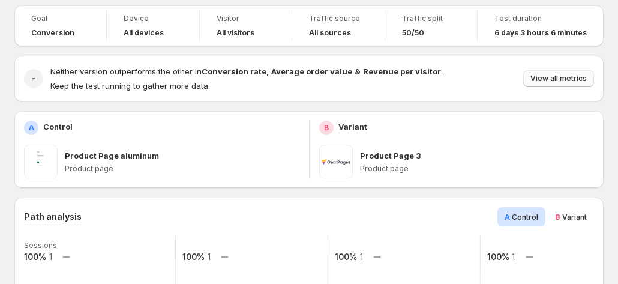
click at [568, 74] on span "View all metrics" at bounding box center [558, 79] width 56 height 10
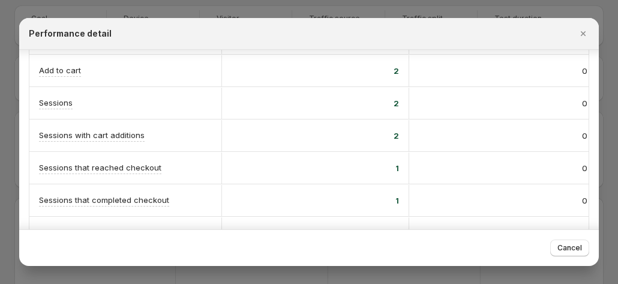
scroll to position [300, 0]
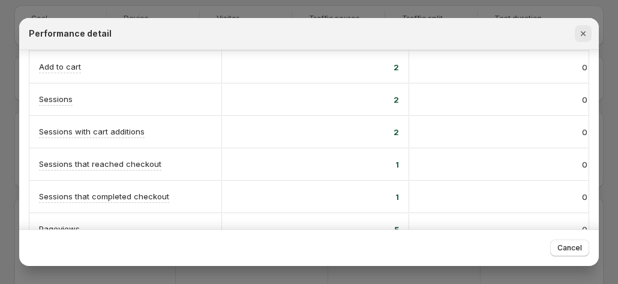
click at [589, 32] on icon "Close" at bounding box center [583, 34] width 12 height 12
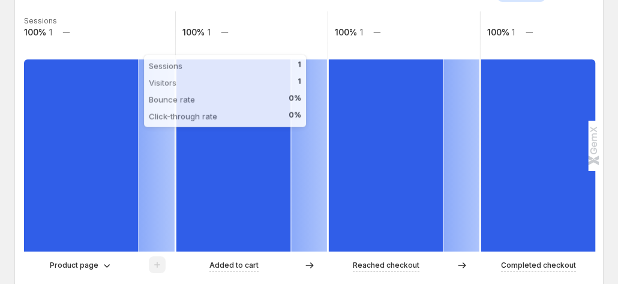
scroll to position [389, 0]
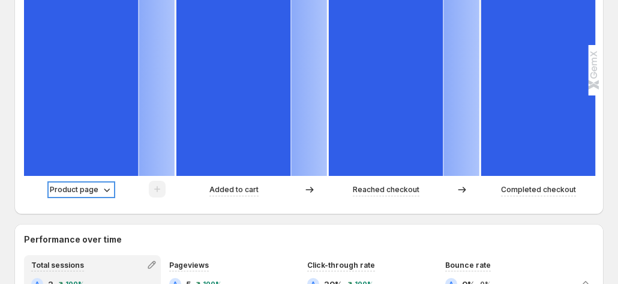
click at [77, 185] on p "Product page" at bounding box center [74, 189] width 49 height 12
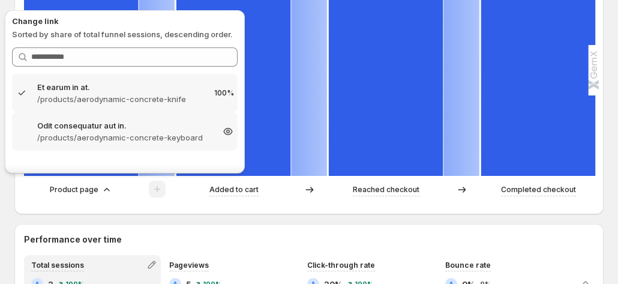
click at [92, 127] on p "Odit consequatur aut in." at bounding box center [124, 125] width 175 height 12
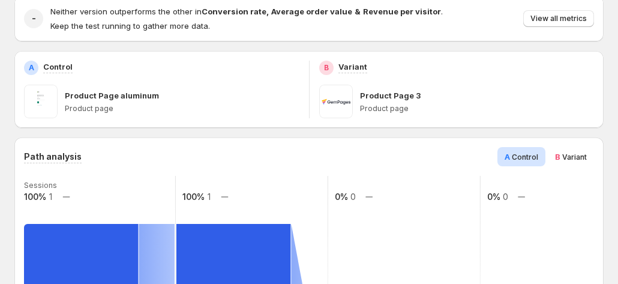
scroll to position [0, 0]
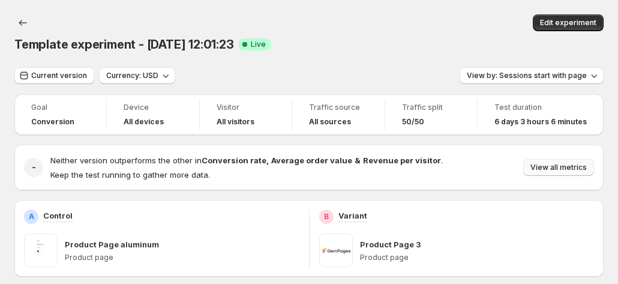
click at [568, 163] on span "View all metrics" at bounding box center [558, 168] width 56 height 10
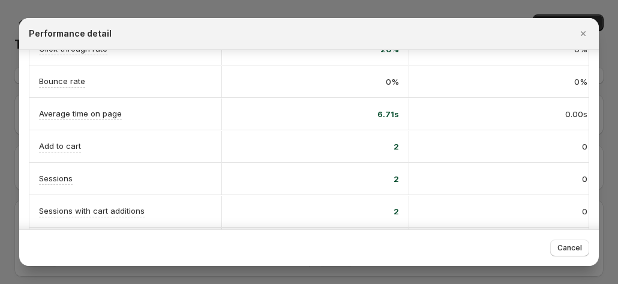
scroll to position [240, 0]
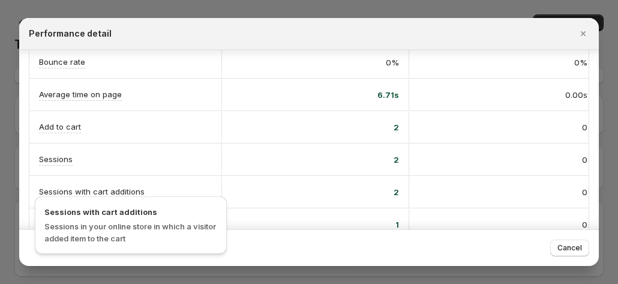
click at [41, 190] on p "Sessions with cart additions" at bounding box center [92, 191] width 106 height 12
copy p "Sessions with cart additions"
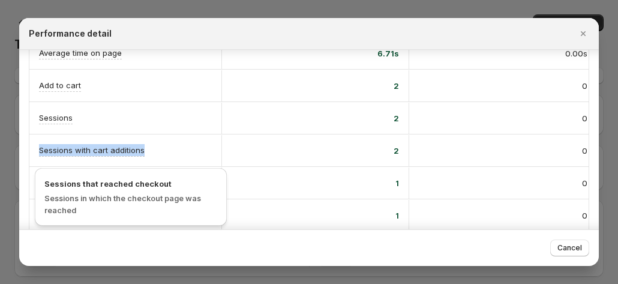
scroll to position [300, 0]
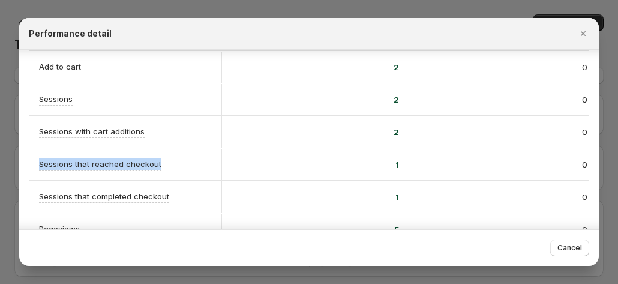
drag, startPoint x: 32, startPoint y: 159, endPoint x: 162, endPoint y: 161, distance: 129.5
click at [162, 161] on div "Sessions that reached checkout" at bounding box center [125, 164] width 192 height 32
copy p "Sessions that reached checkout"
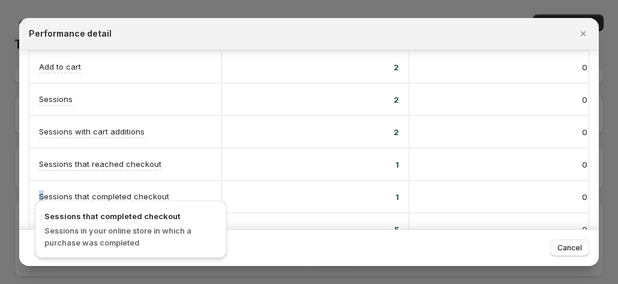
drag, startPoint x: 31, startPoint y: 184, endPoint x: 162, endPoint y: 191, distance: 130.9
click at [162, 191] on div "Sessions that completed checkout" at bounding box center [125, 196] width 192 height 32
click at [146, 190] on p "Sessions that completed checkout" at bounding box center [104, 196] width 130 height 12
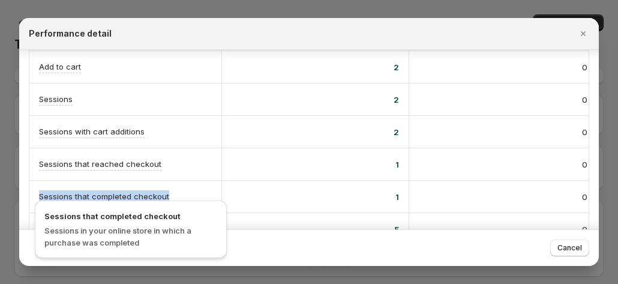
copy p "Sessions that completed checkout"
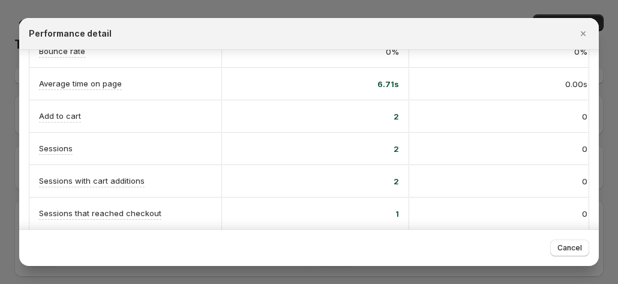
scroll to position [240, 0]
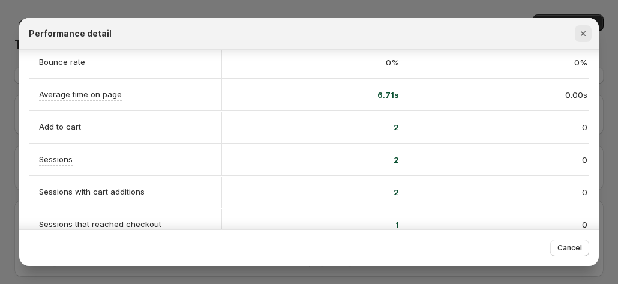
click at [588, 37] on icon "Close" at bounding box center [583, 34] width 12 height 12
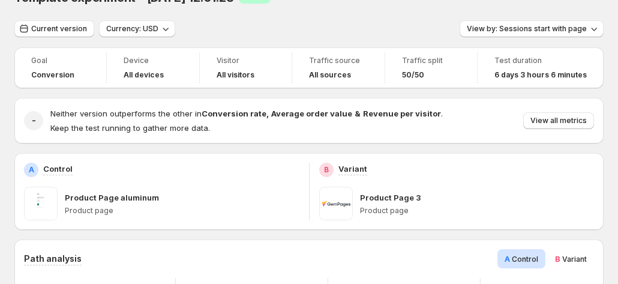
scroll to position [0, 0]
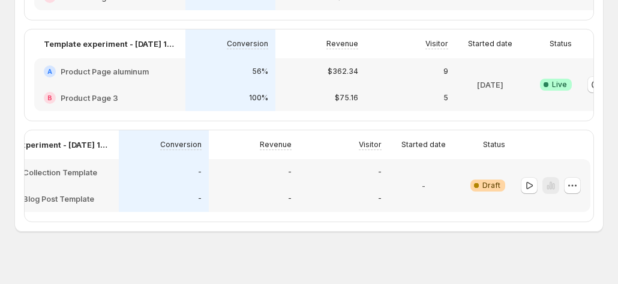
scroll to position [0, 67]
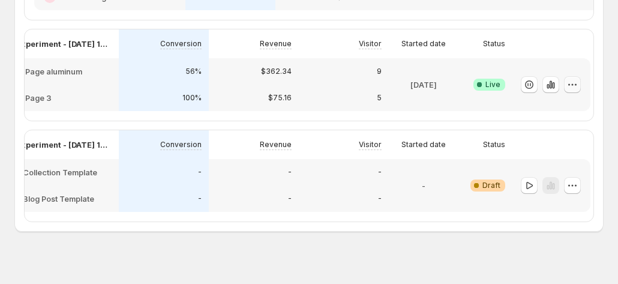
click at [577, 90] on icon "button" at bounding box center [572, 85] width 12 height 12
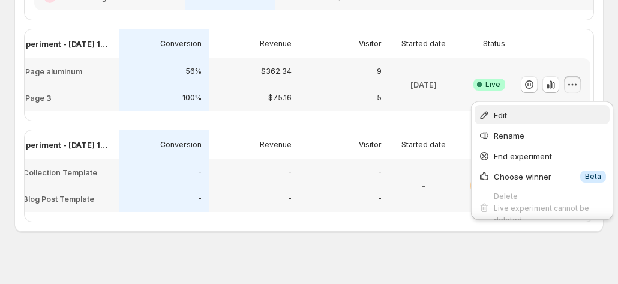
click at [574, 115] on span "Edit" at bounding box center [550, 115] width 112 height 12
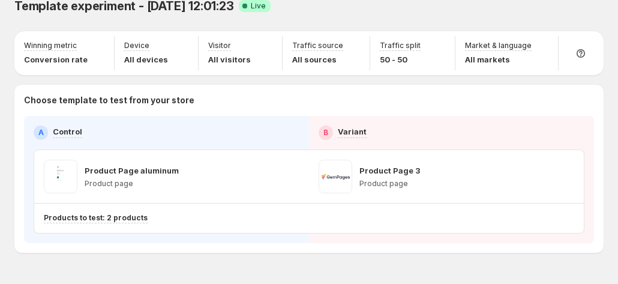
scroll to position [49, 0]
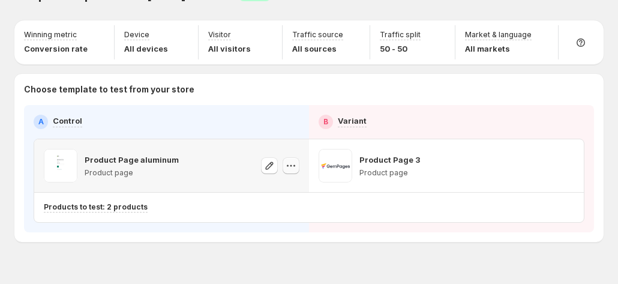
click at [296, 160] on icon "button" at bounding box center [291, 166] width 12 height 12
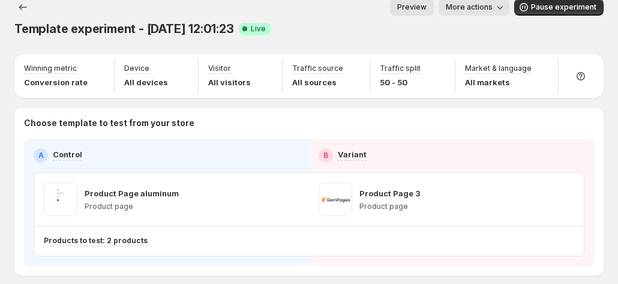
scroll to position [0, 0]
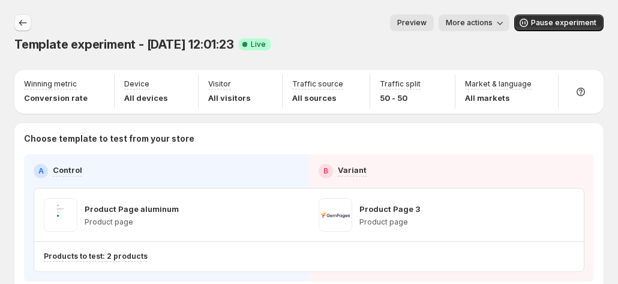
click at [17, 21] on icon "Experiments" at bounding box center [23, 23] width 12 height 12
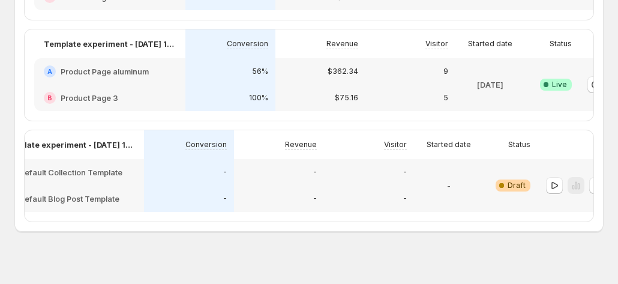
scroll to position [0, 67]
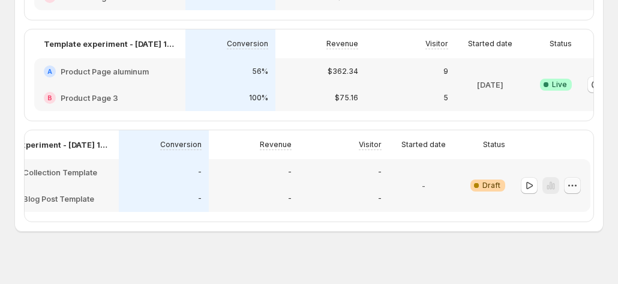
click at [577, 191] on icon "button" at bounding box center [572, 185] width 12 height 12
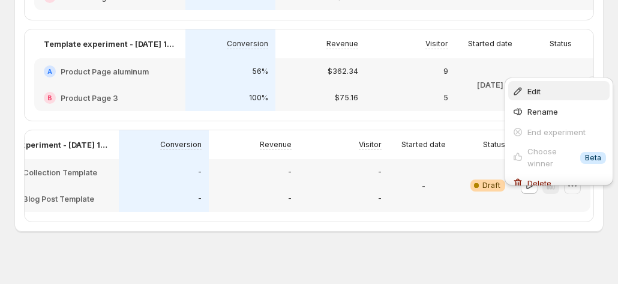
click at [549, 89] on span "Edit" at bounding box center [566, 91] width 79 height 12
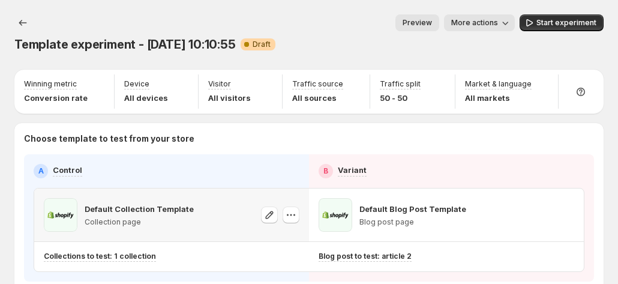
scroll to position [49, 0]
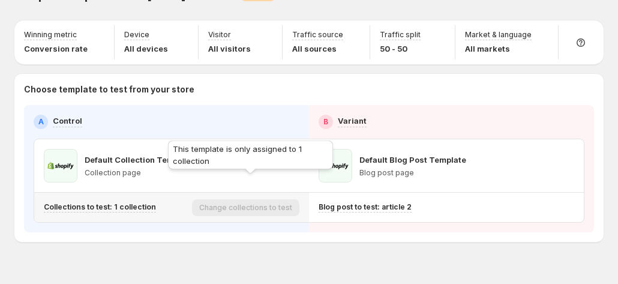
click at [294, 148] on div "This template is only assigned to 1 collection" at bounding box center [251, 157] width 170 height 38
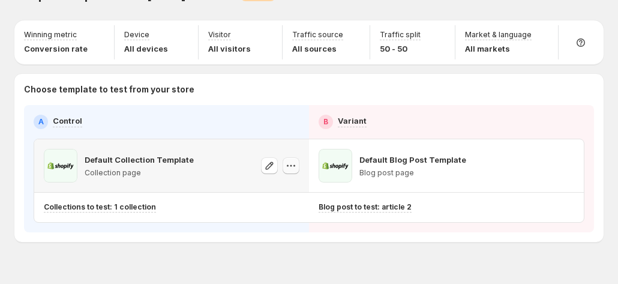
click at [293, 160] on icon "button" at bounding box center [291, 166] width 12 height 12
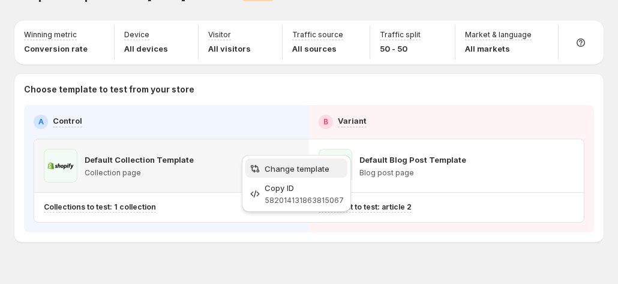
click at [301, 164] on span "Change template" at bounding box center [296, 169] width 65 height 10
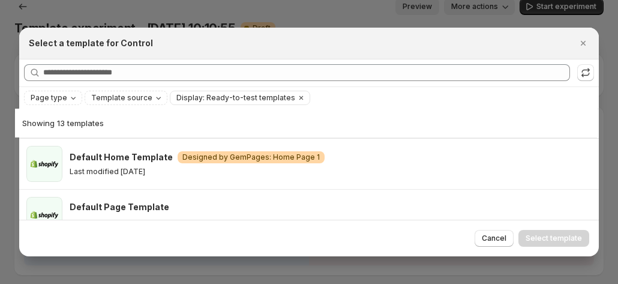
scroll to position [0, 0]
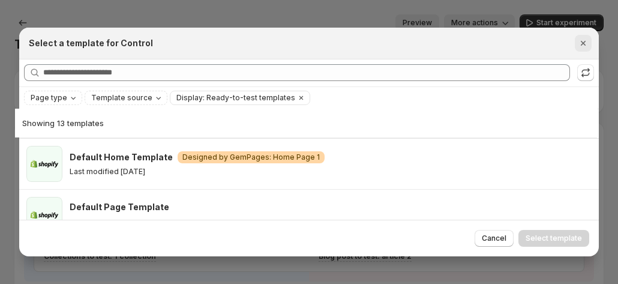
click at [585, 44] on icon "Close" at bounding box center [582, 43] width 5 height 5
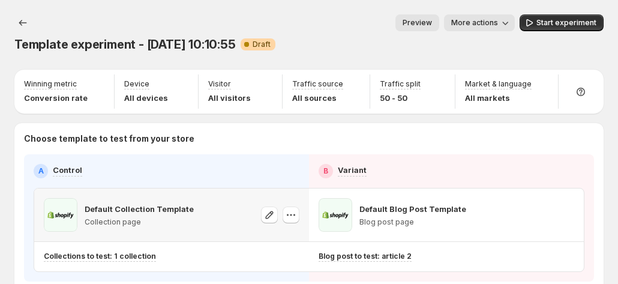
scroll to position [49, 0]
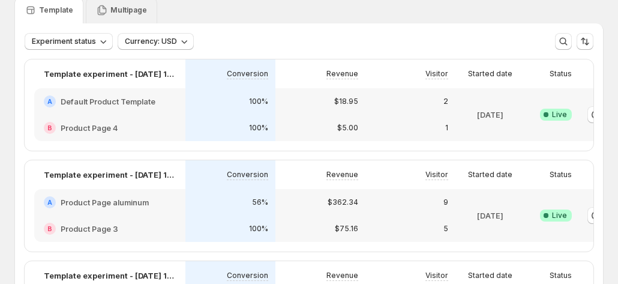
click at [116, 9] on p "Multipage" at bounding box center [128, 10] width 37 height 10
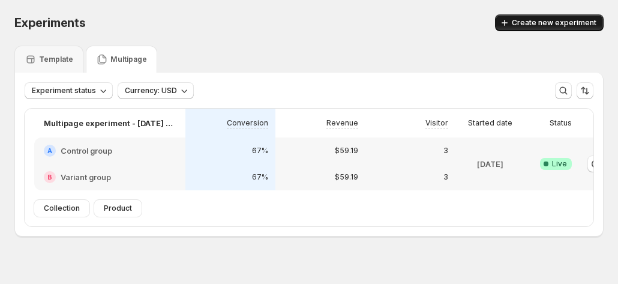
click at [547, 25] on span "Create new experiment" at bounding box center [554, 23] width 85 height 10
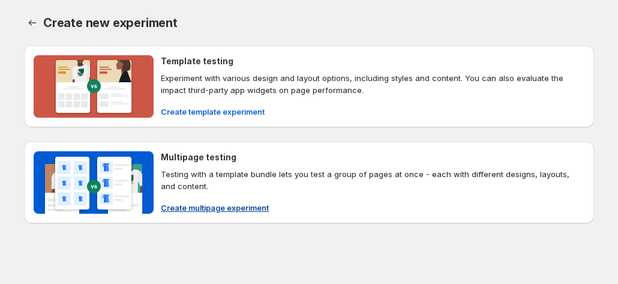
click at [225, 201] on span "Create multipage experiment" at bounding box center [215, 207] width 108 height 12
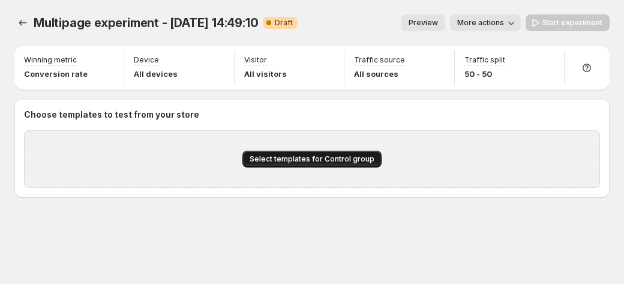
click at [299, 161] on span "Select templates for Control group" at bounding box center [311, 159] width 125 height 10
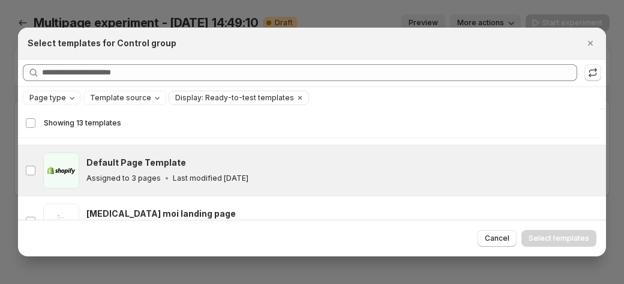
scroll to position [89, 0]
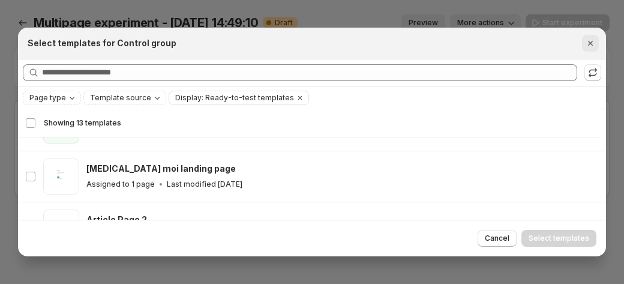
click at [588, 47] on icon "Close" at bounding box center [590, 43] width 12 height 12
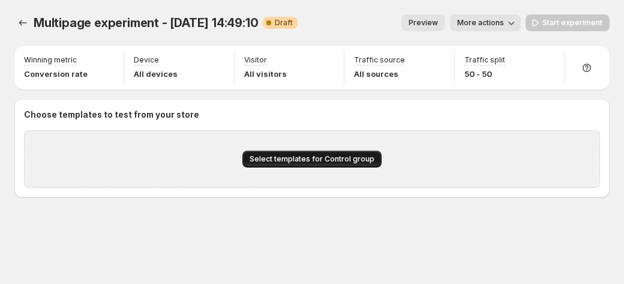
click at [338, 157] on span "Select templates for Control group" at bounding box center [311, 159] width 125 height 10
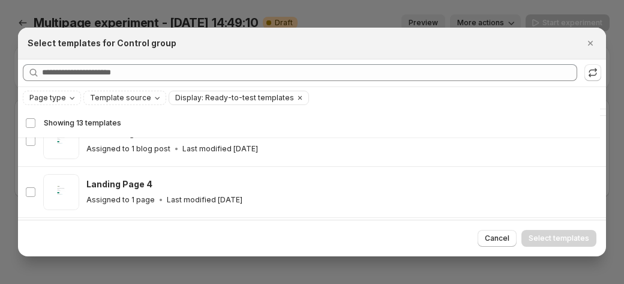
scroll to position [449, 0]
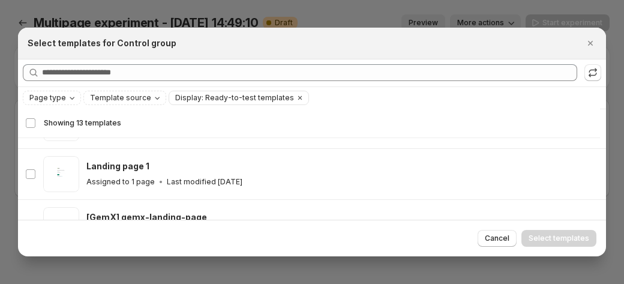
click at [600, 39] on div "Select templates for Control group" at bounding box center [312, 44] width 588 height 32
